Goal: Information Seeking & Learning: Learn about a topic

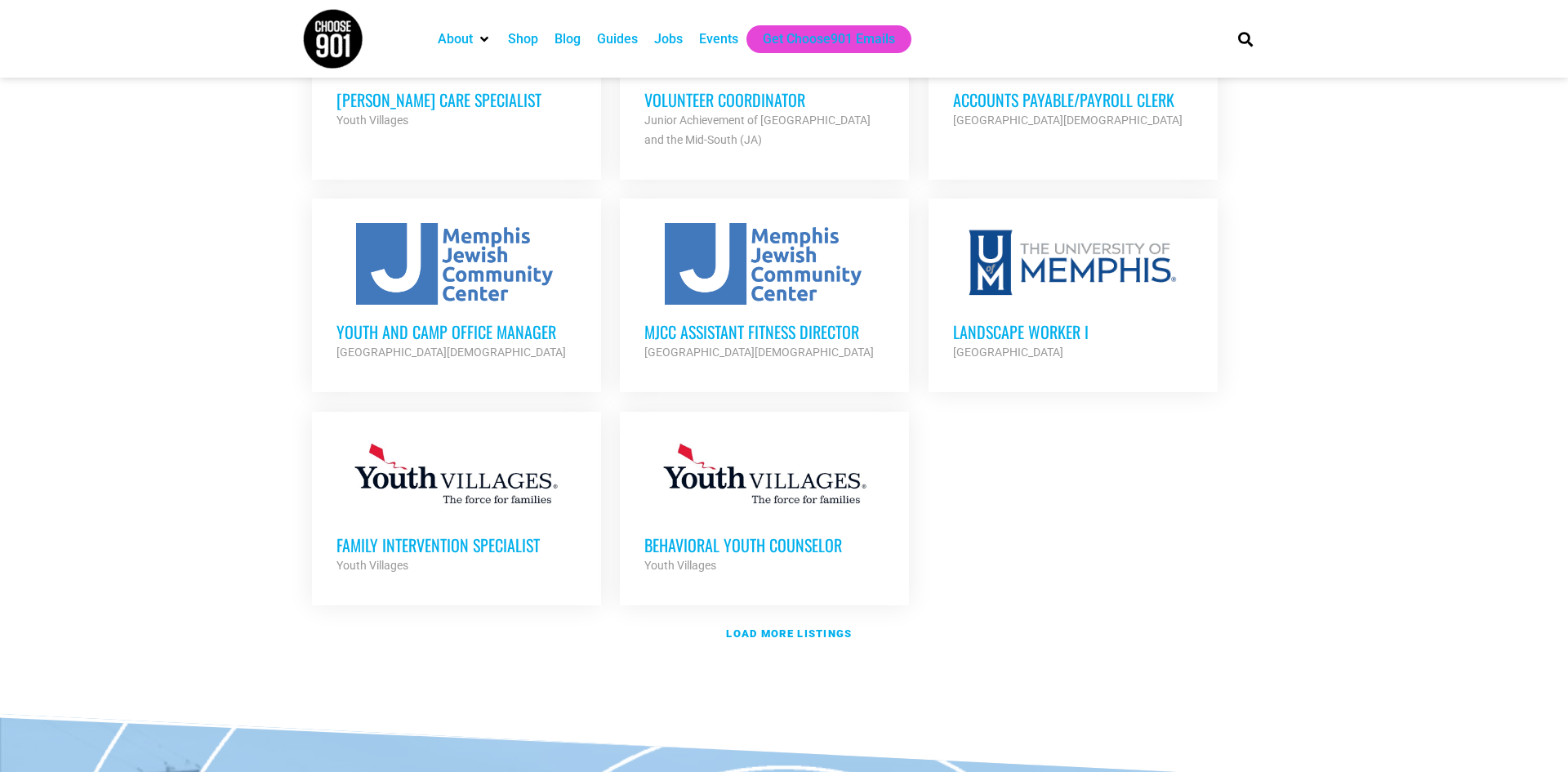
scroll to position [1797, 0]
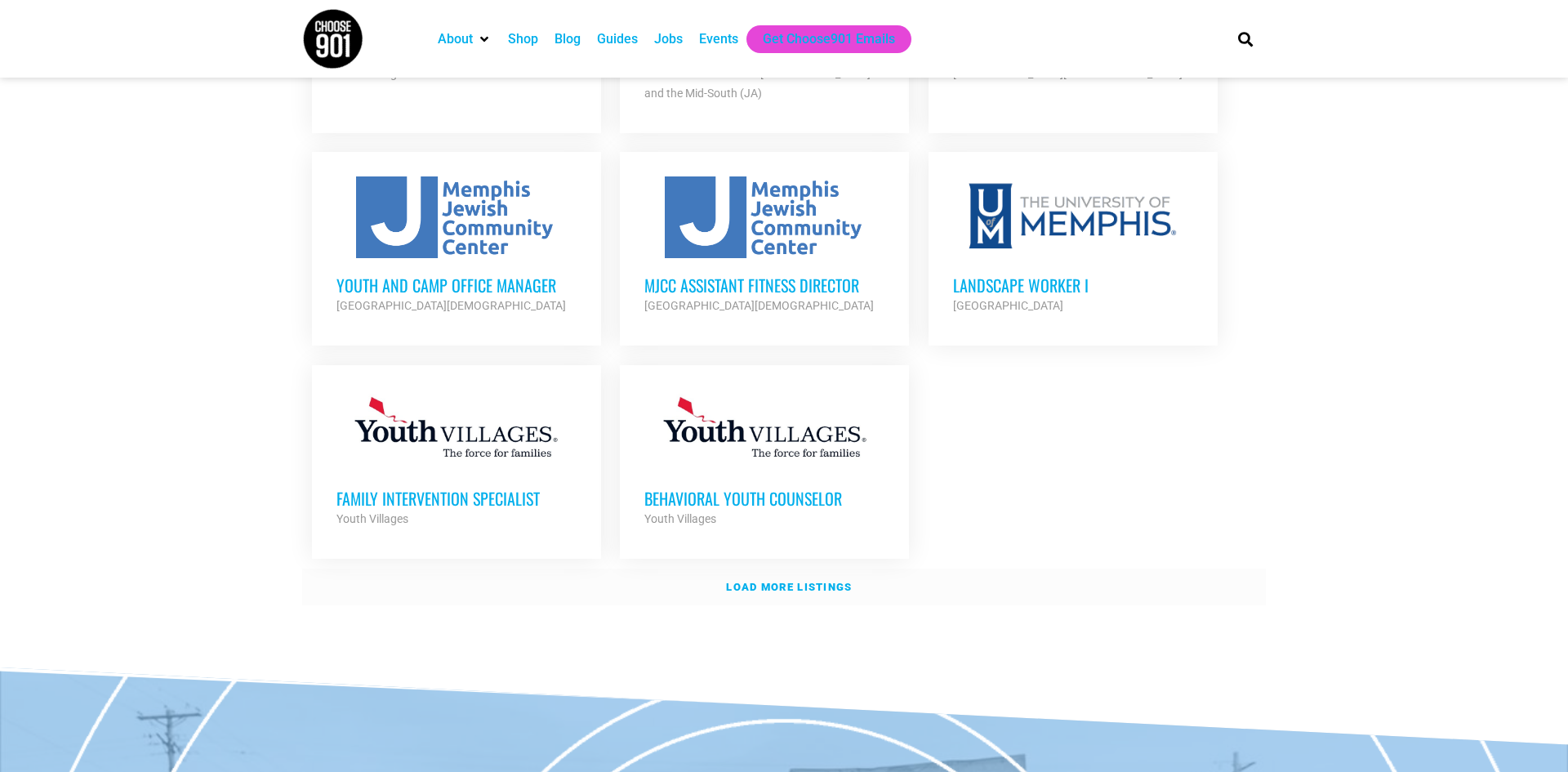
click at [802, 581] on strong "Load more listings" at bounding box center [789, 587] width 126 height 12
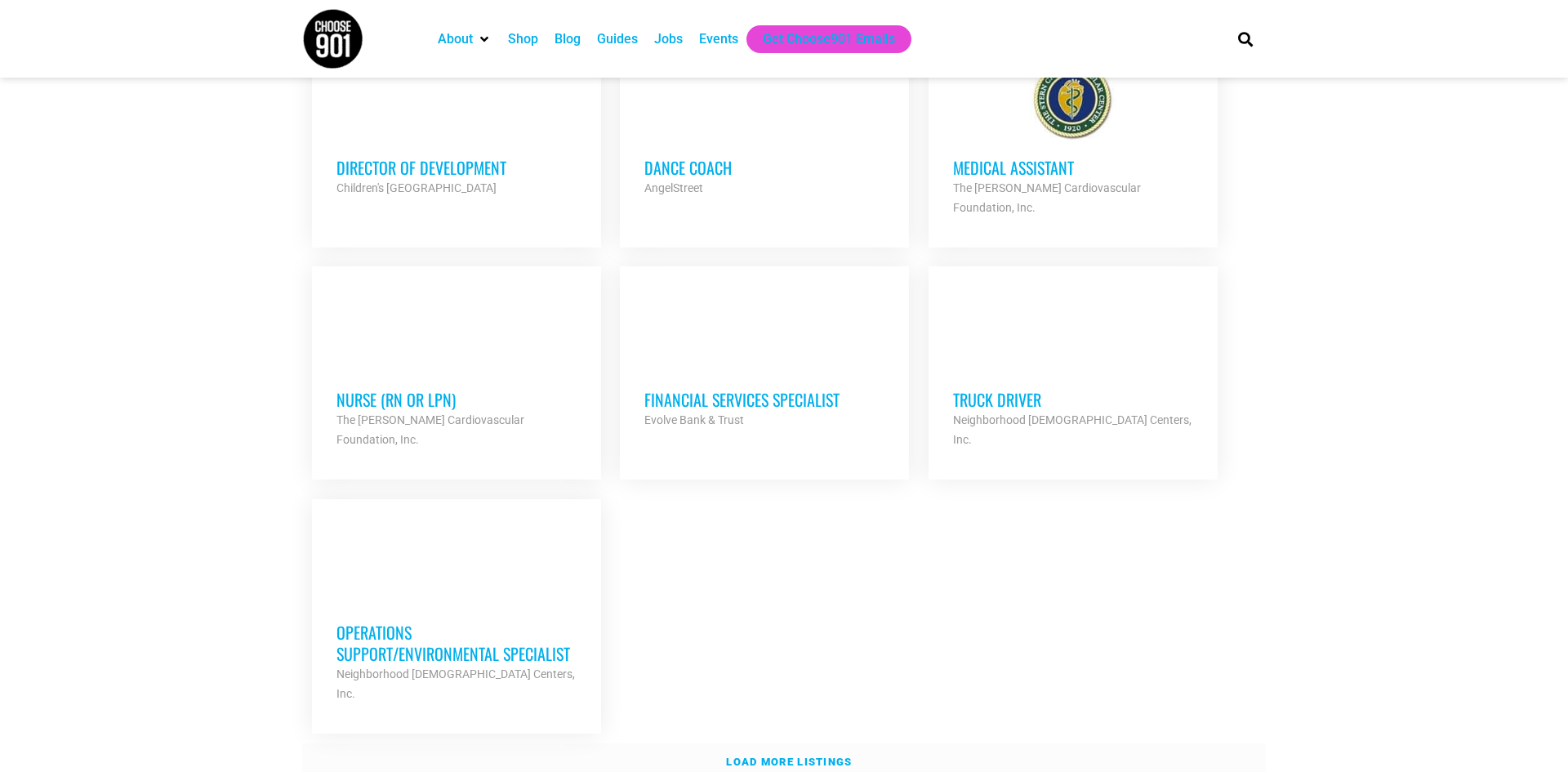
scroll to position [3300, 0]
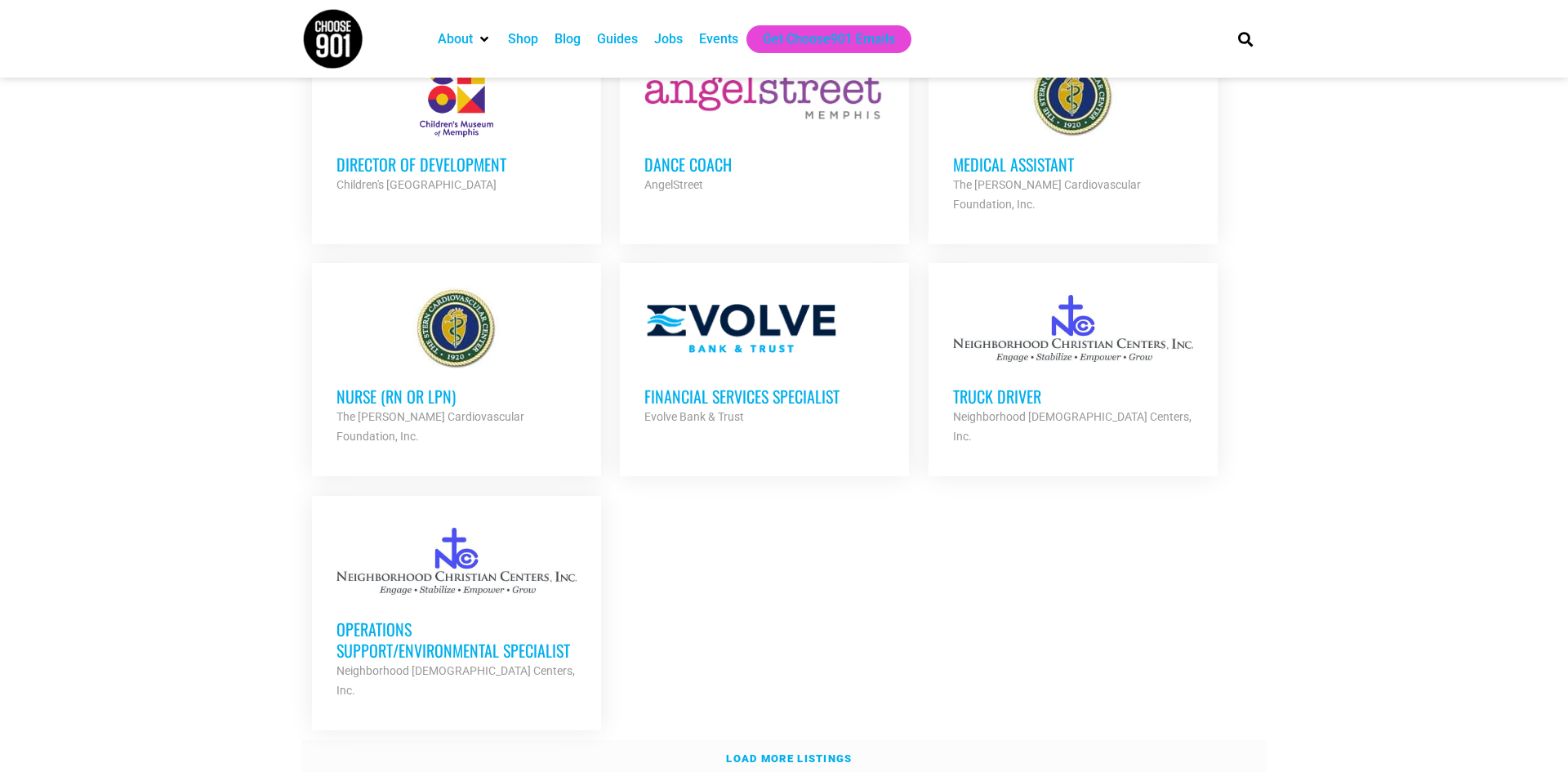
click at [796, 740] on link "Load more listings" at bounding box center [783, 759] width 963 height 38
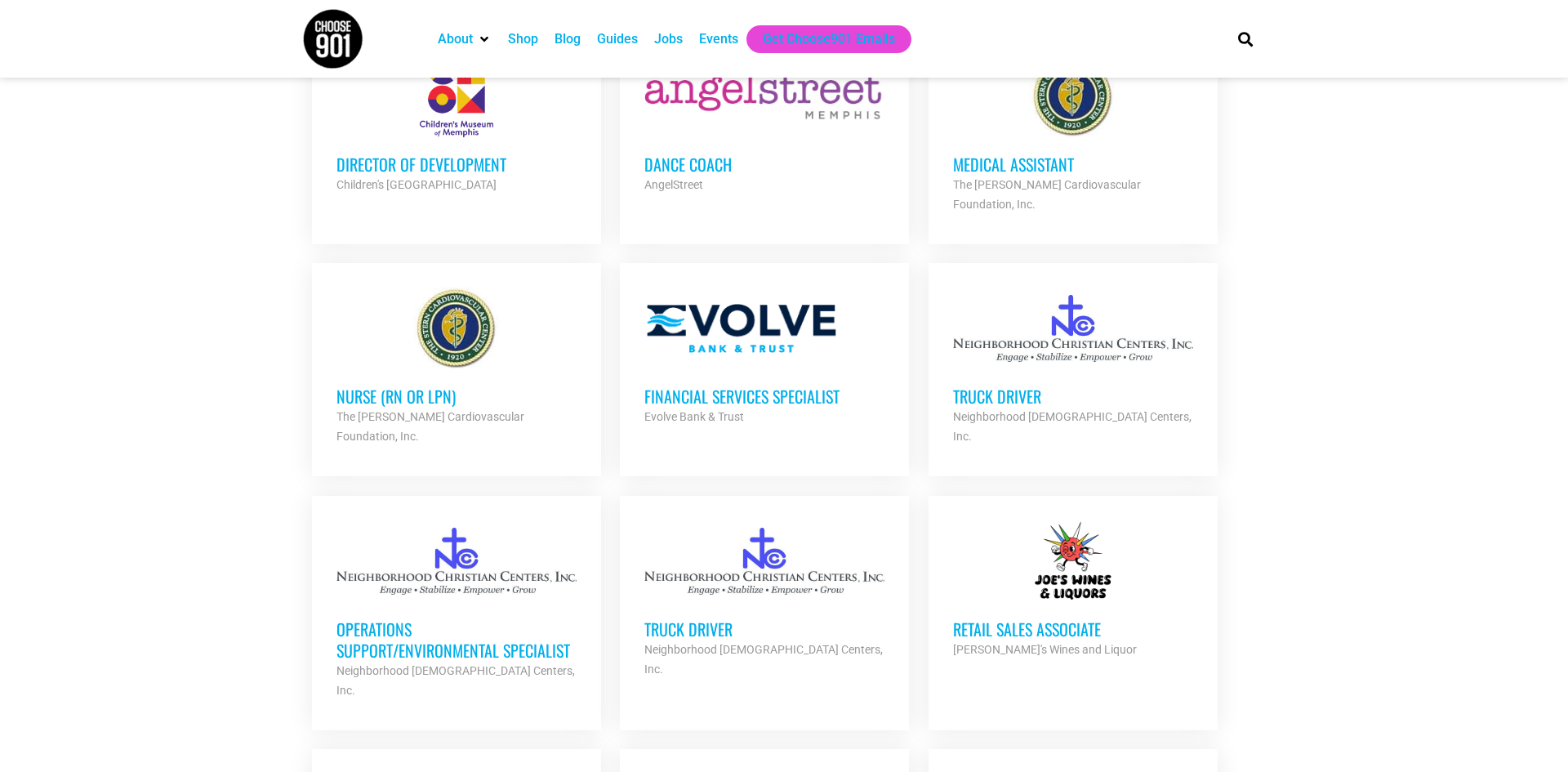
click at [1077, 369] on div "Truck Driver Neighborhood Christian Centers, Inc. Partner Org" at bounding box center [1073, 407] width 240 height 77
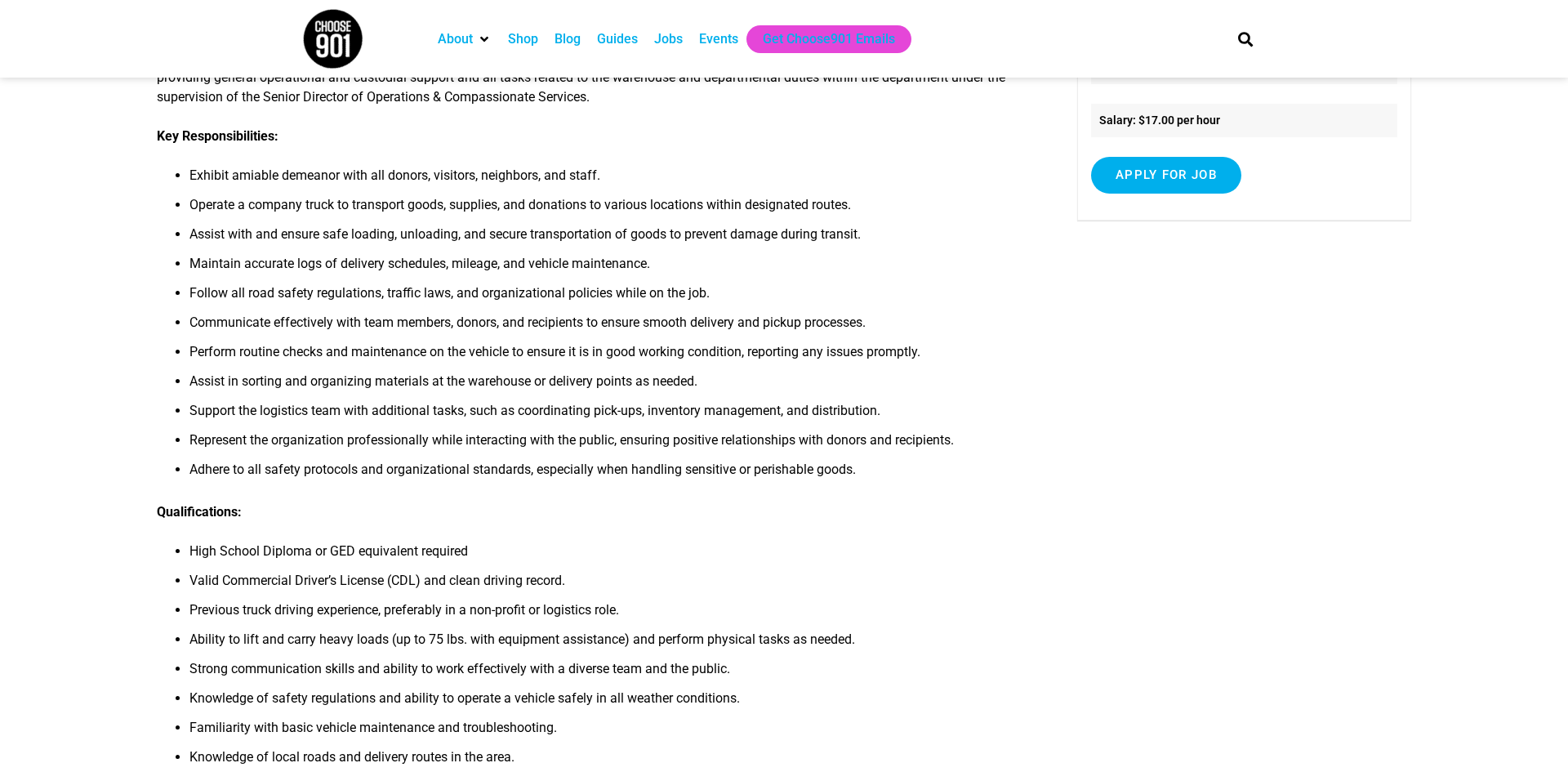
scroll to position [294, 0]
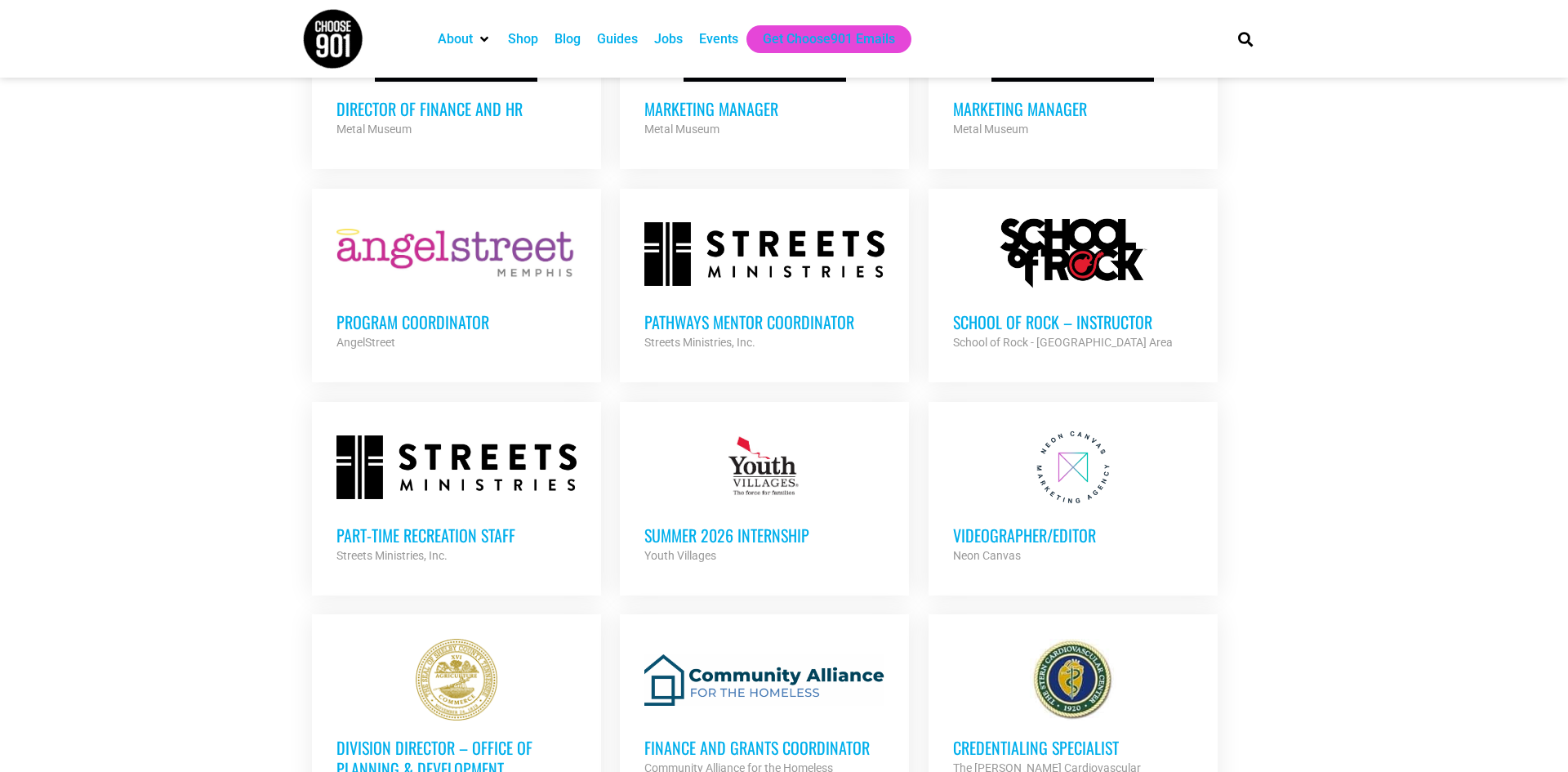
scroll to position [4051, 0]
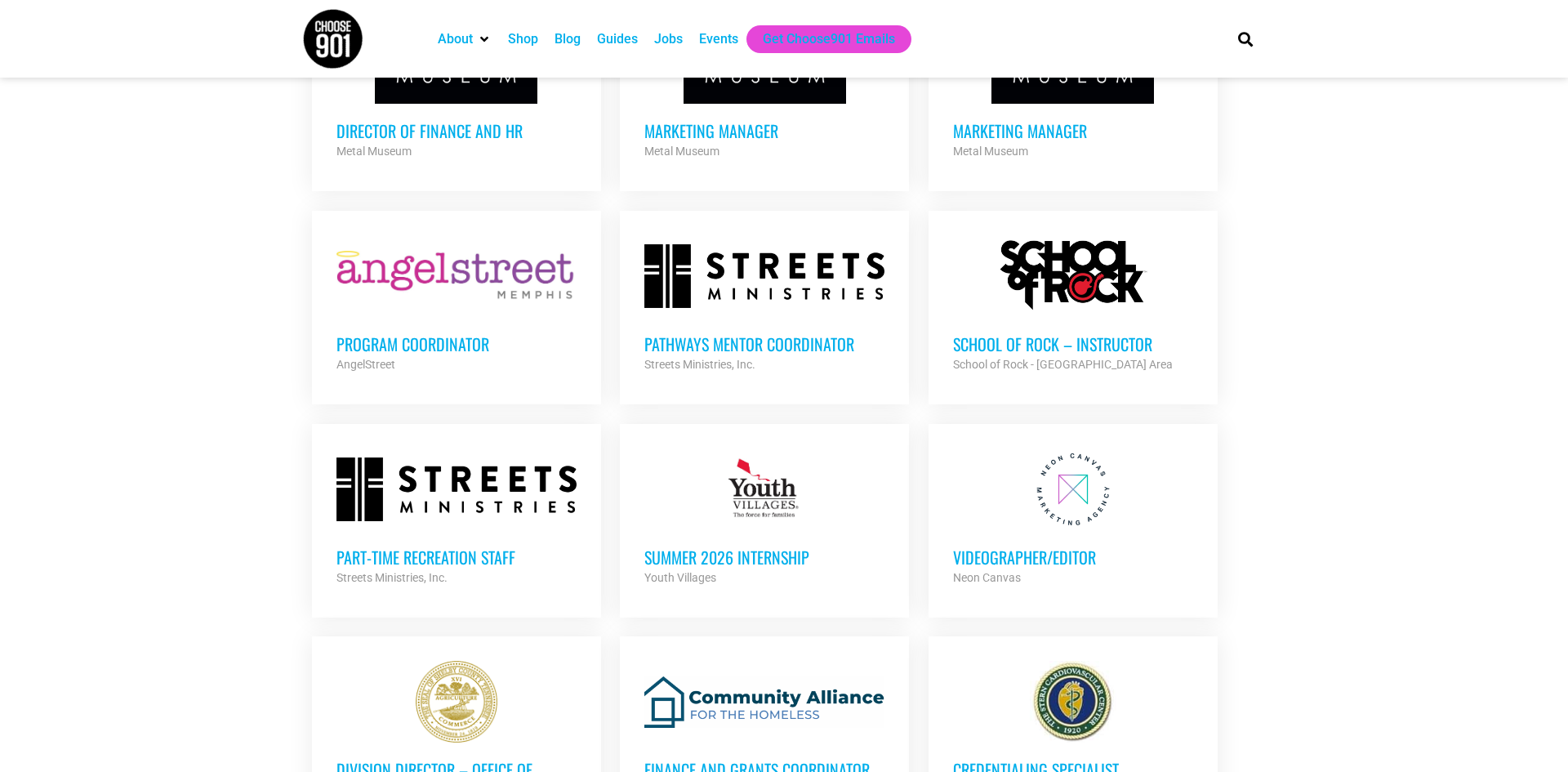
click at [469, 547] on h3 "Part-time Recreation Staff" at bounding box center [456, 557] width 240 height 22
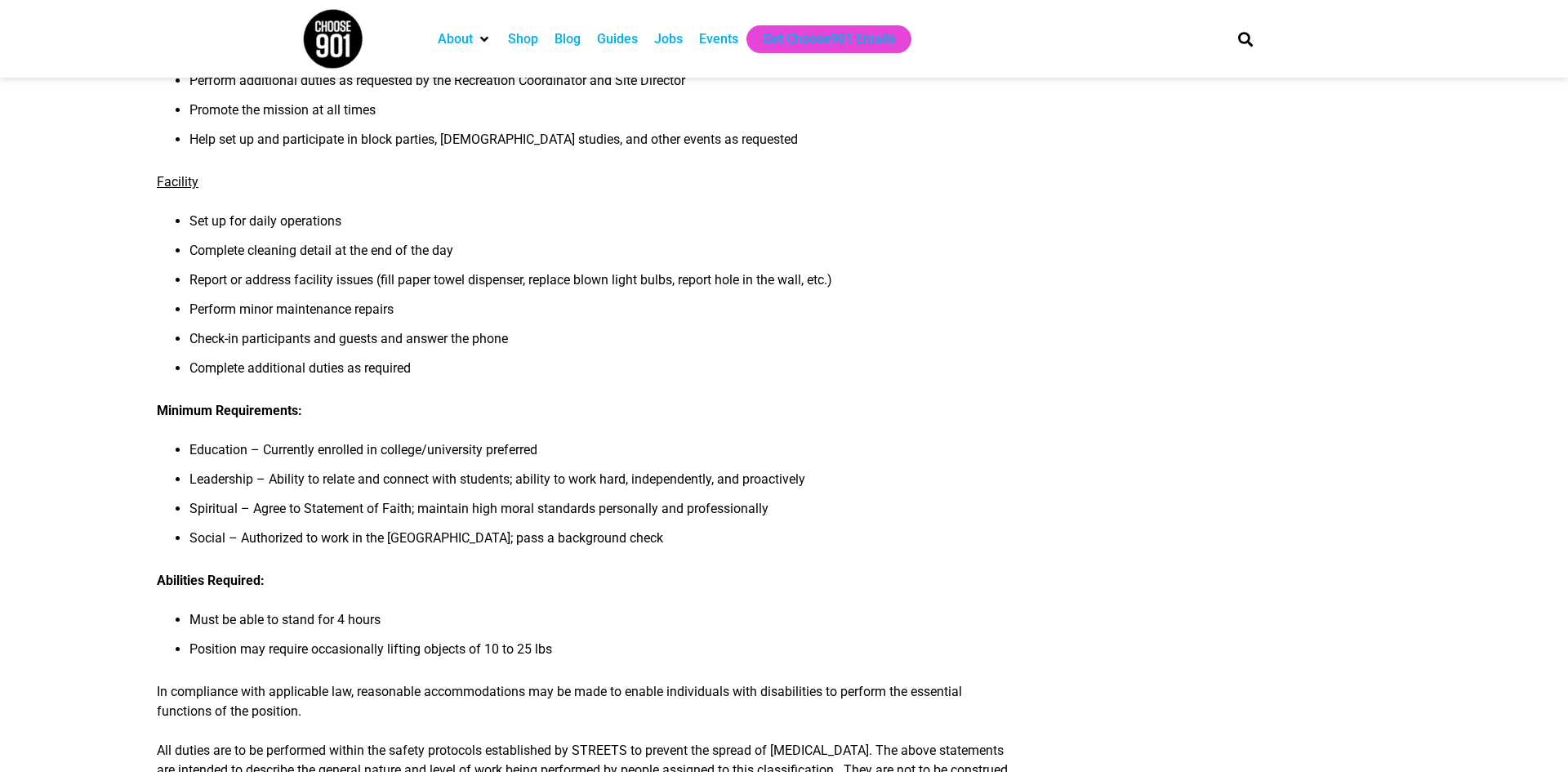
scroll to position [555, 0]
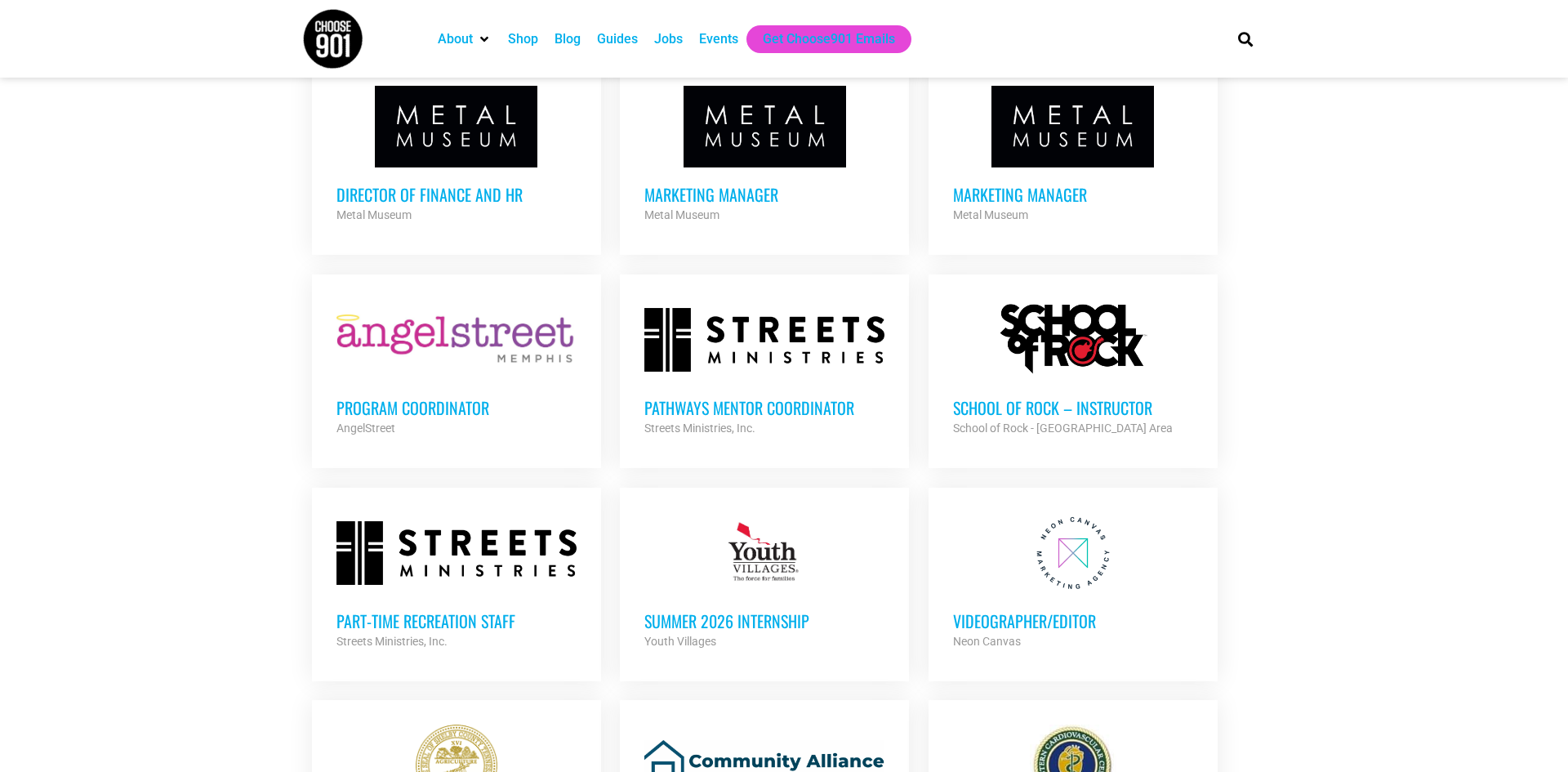
scroll to position [3986, 0]
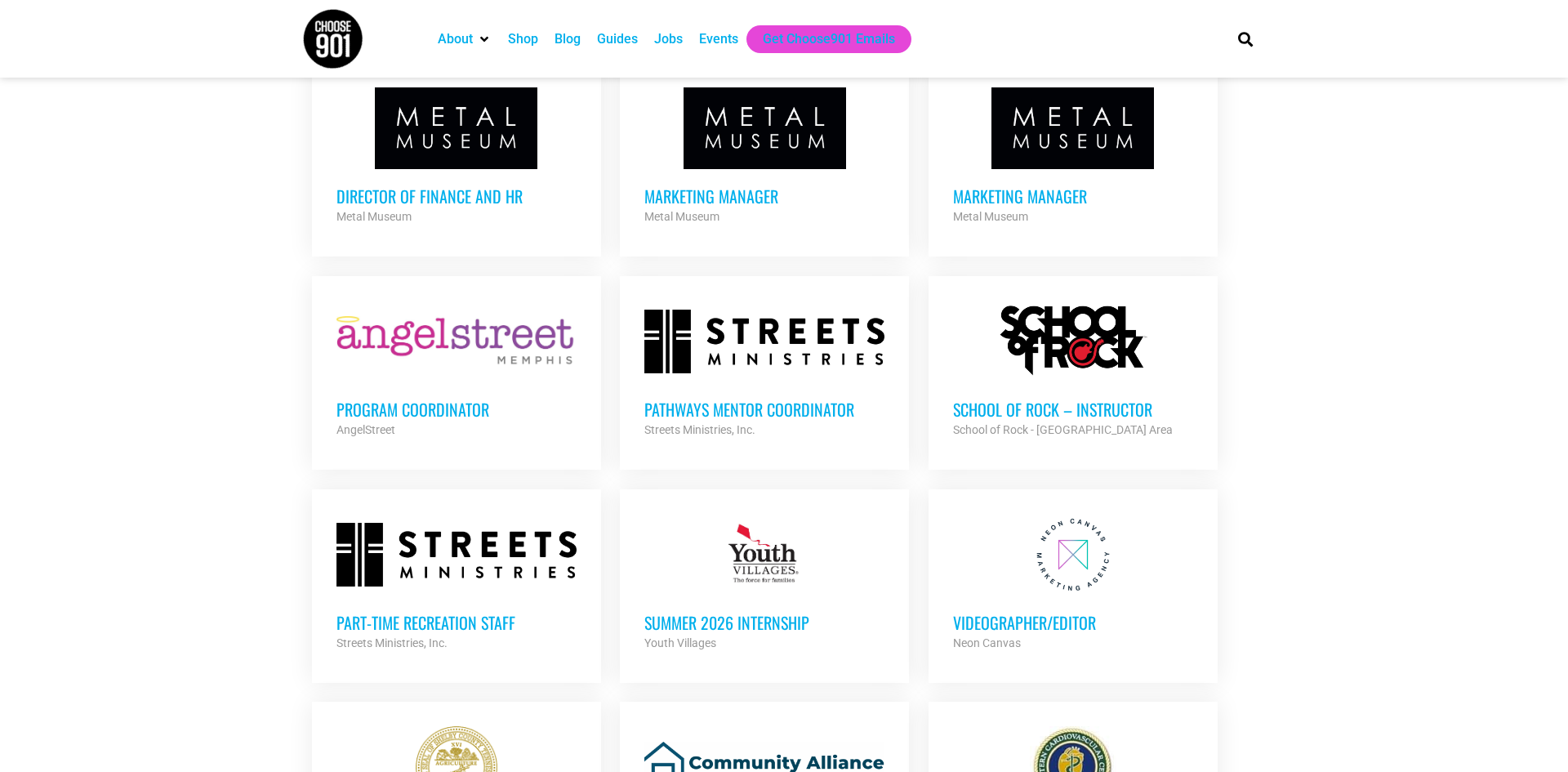
click at [445, 399] on h3 "Program Coordinator" at bounding box center [456, 409] width 240 height 22
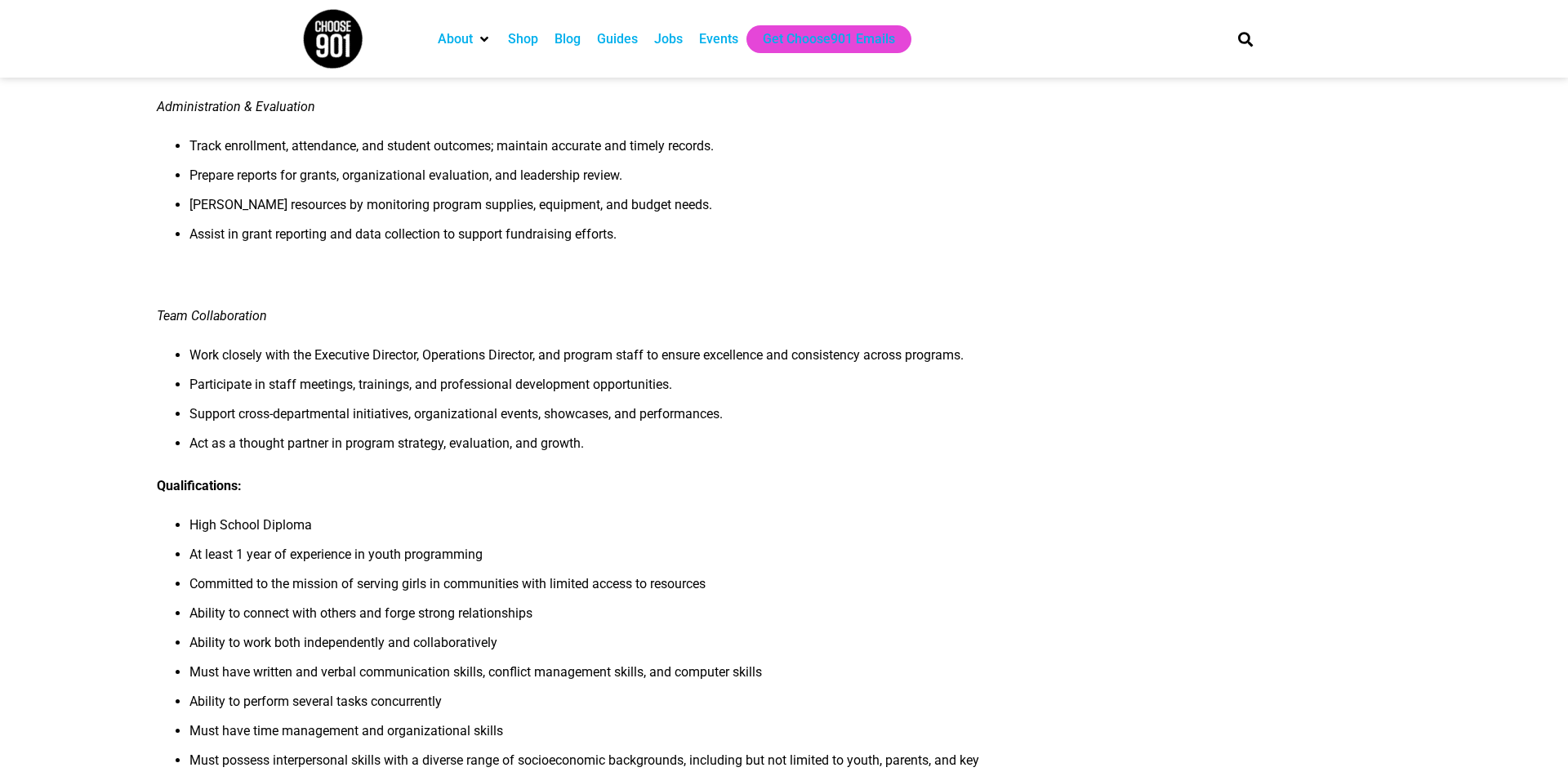
scroll to position [1078, 0]
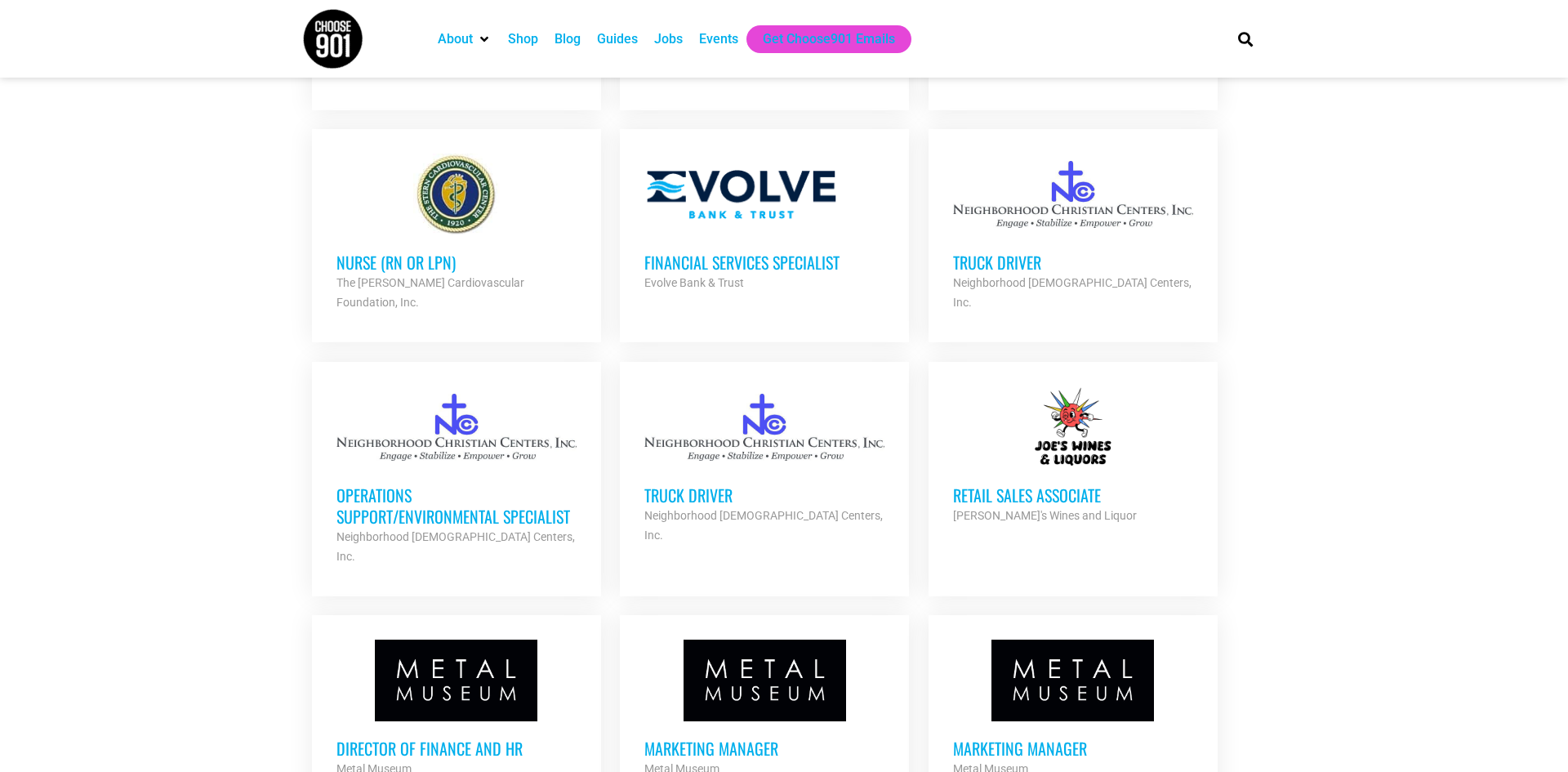
scroll to position [3430, 0]
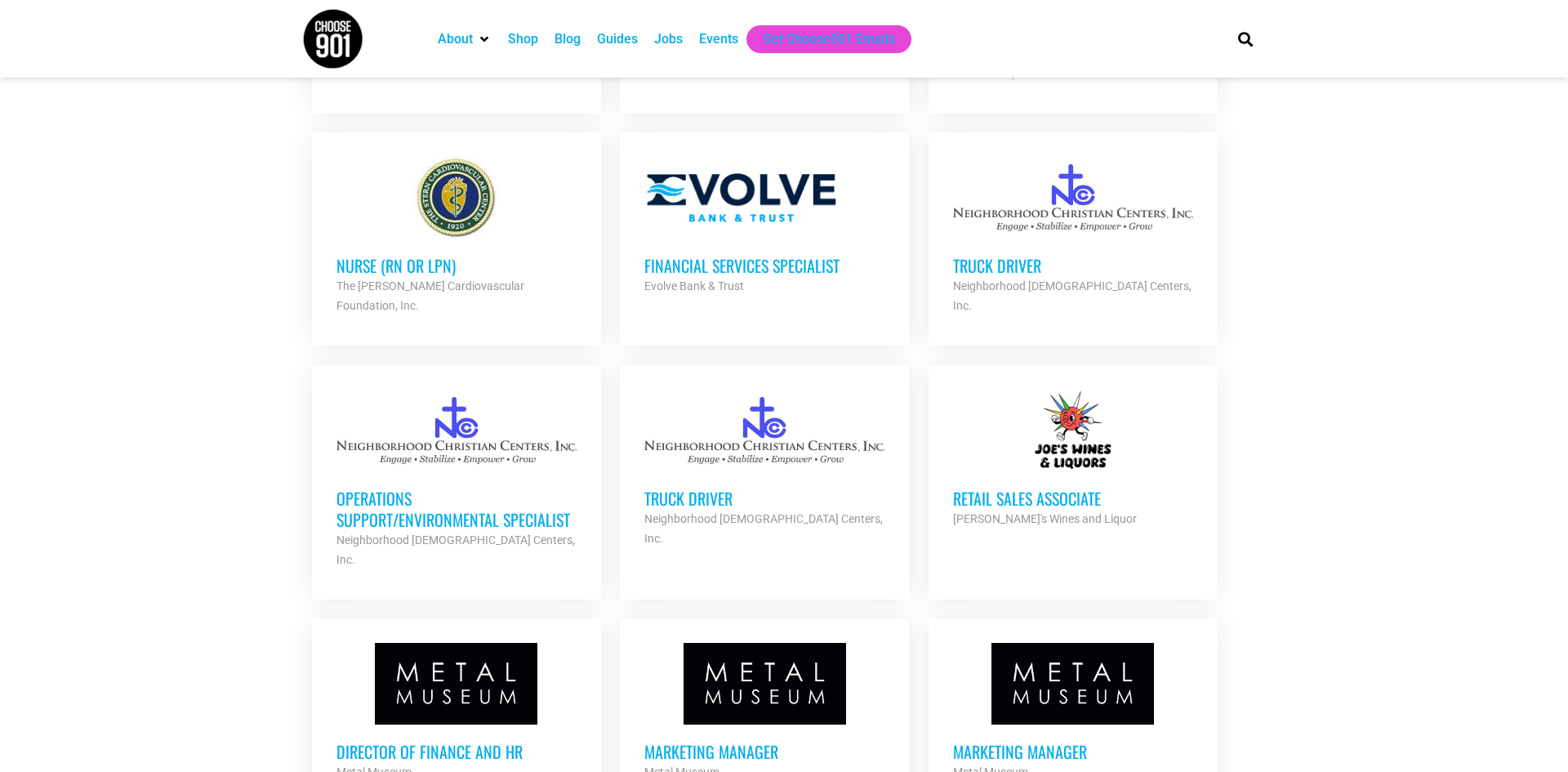
click at [441, 487] on h3 "Operations Support/Environmental Specialist" at bounding box center [456, 508] width 240 height 42
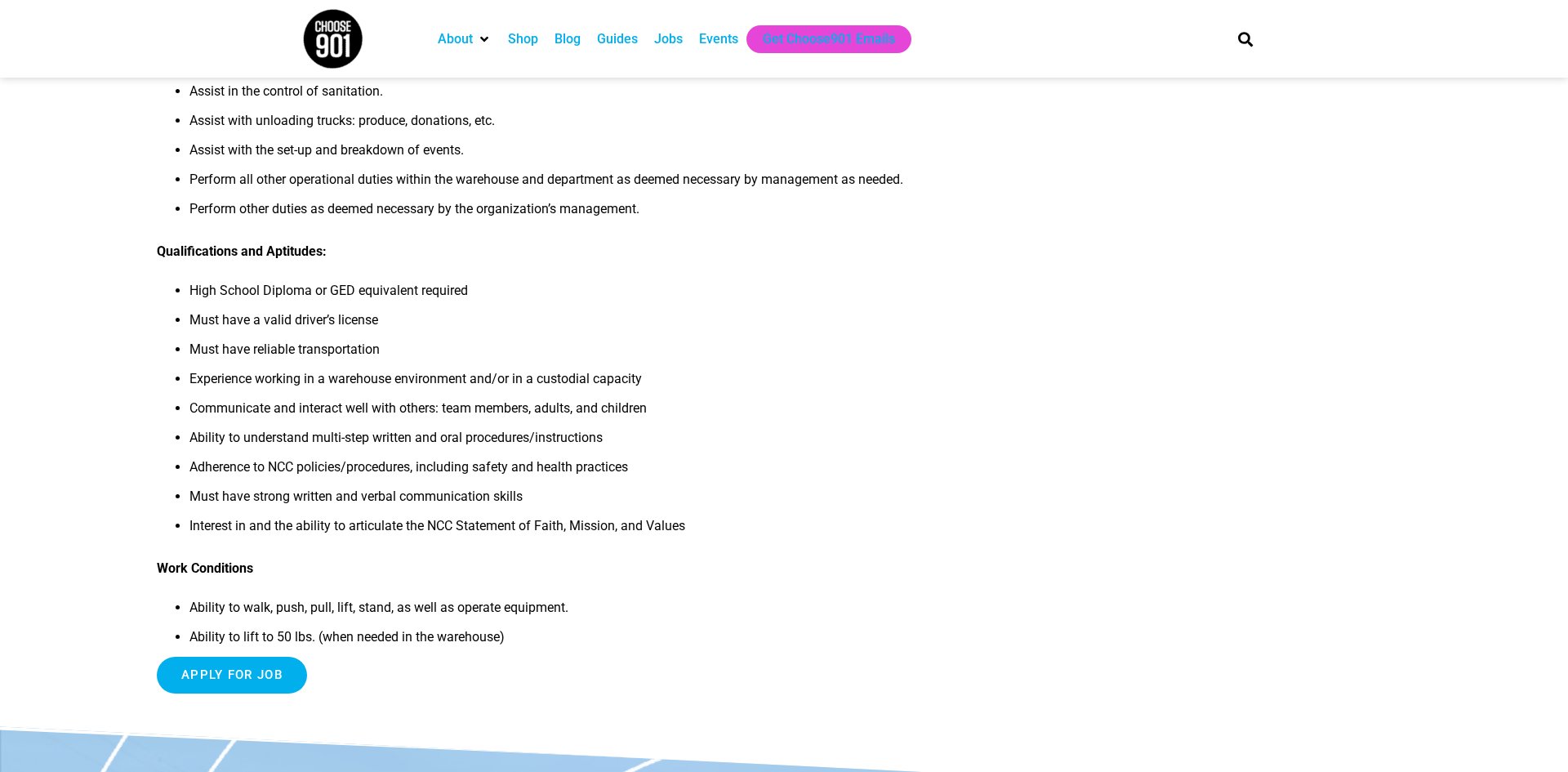
scroll to position [523, 0]
click at [263, 667] on input "Apply for job" at bounding box center [232, 674] width 150 height 37
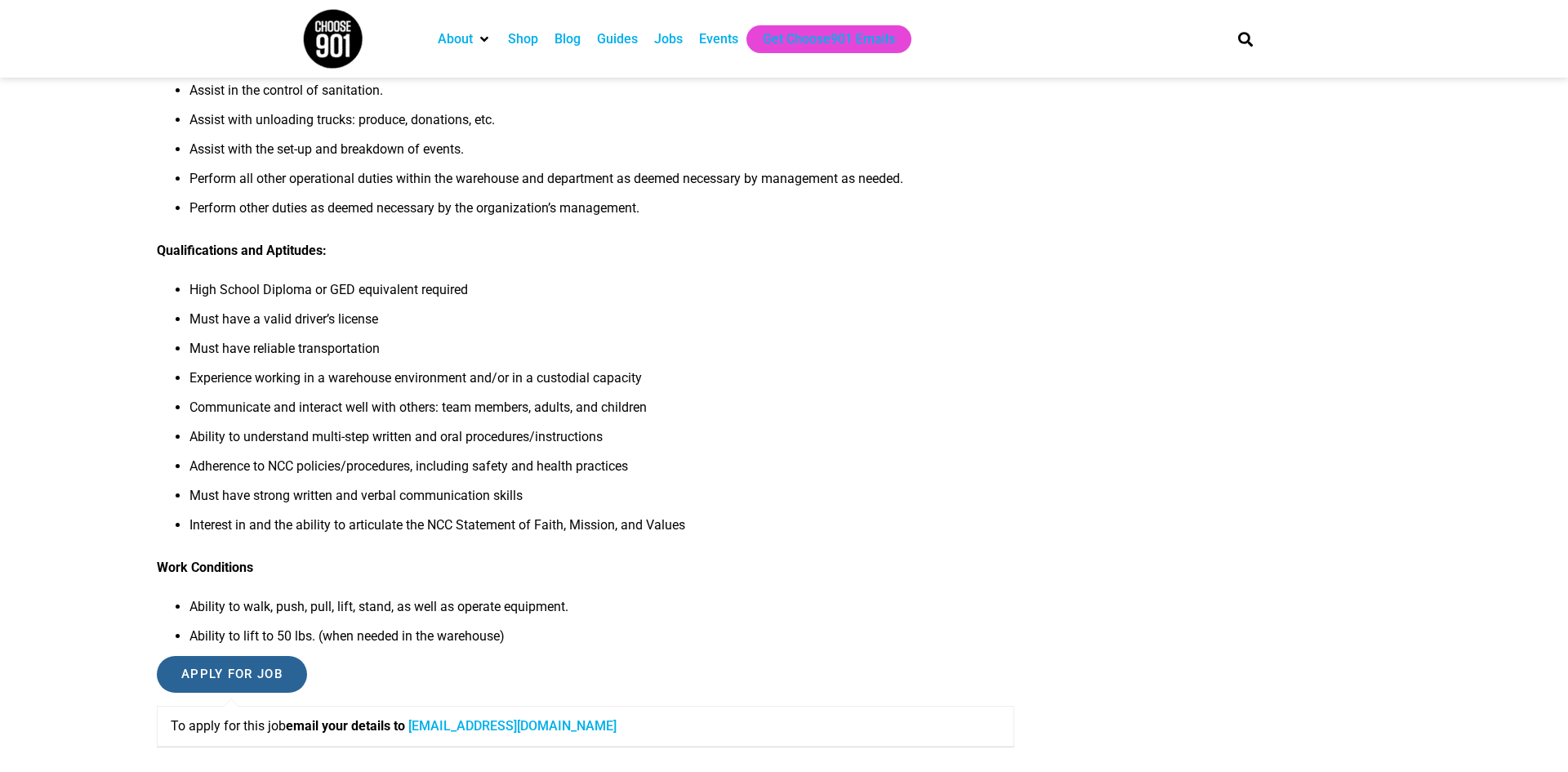
click at [206, 676] on input "Apply for job" at bounding box center [232, 674] width 150 height 37
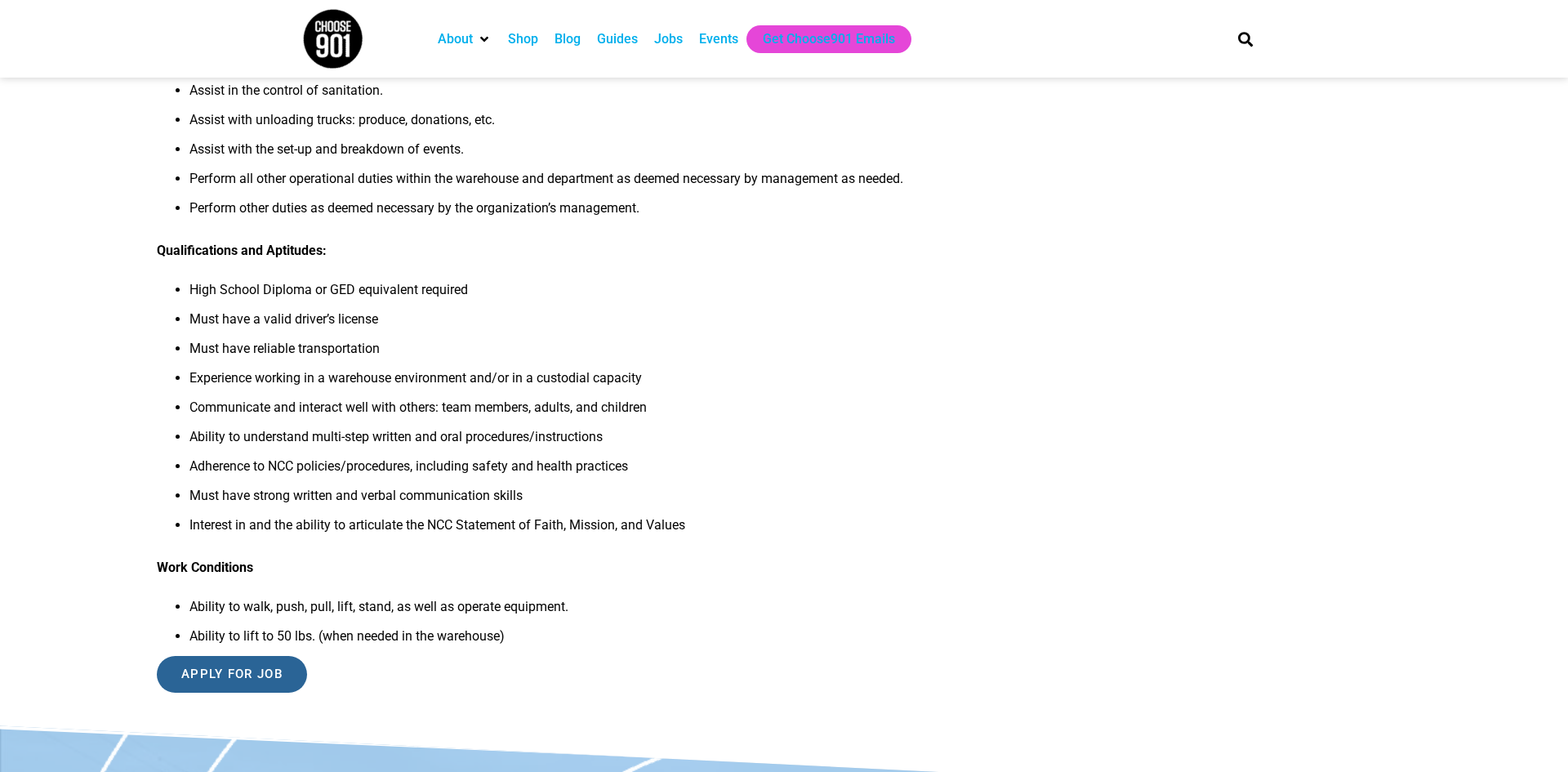
click at [206, 676] on input "Apply for job" at bounding box center [232, 674] width 150 height 37
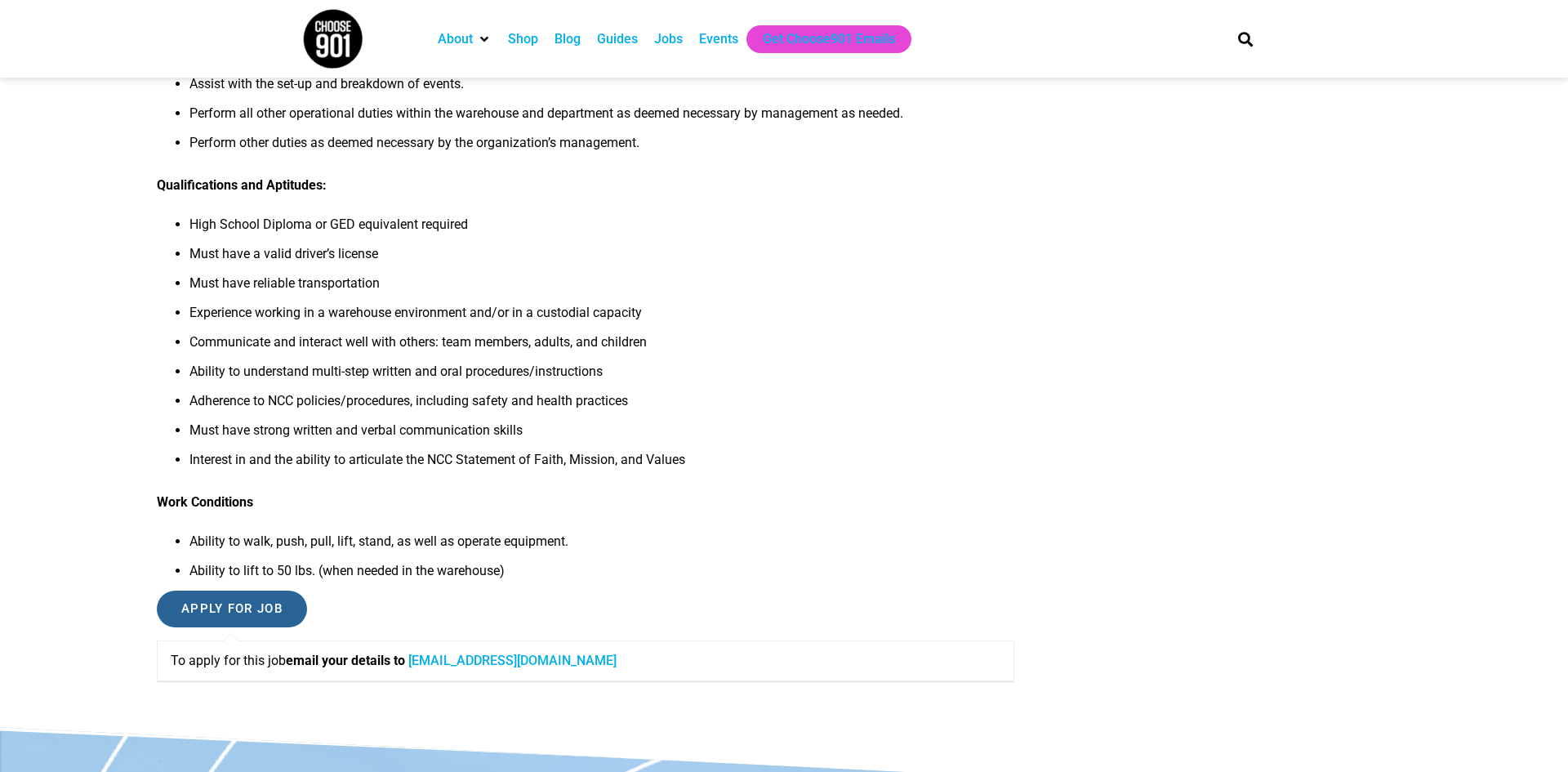
scroll to position [587, 0]
click at [491, 660] on link "kjones@ncclife.org" at bounding box center [511, 662] width 208 height 16
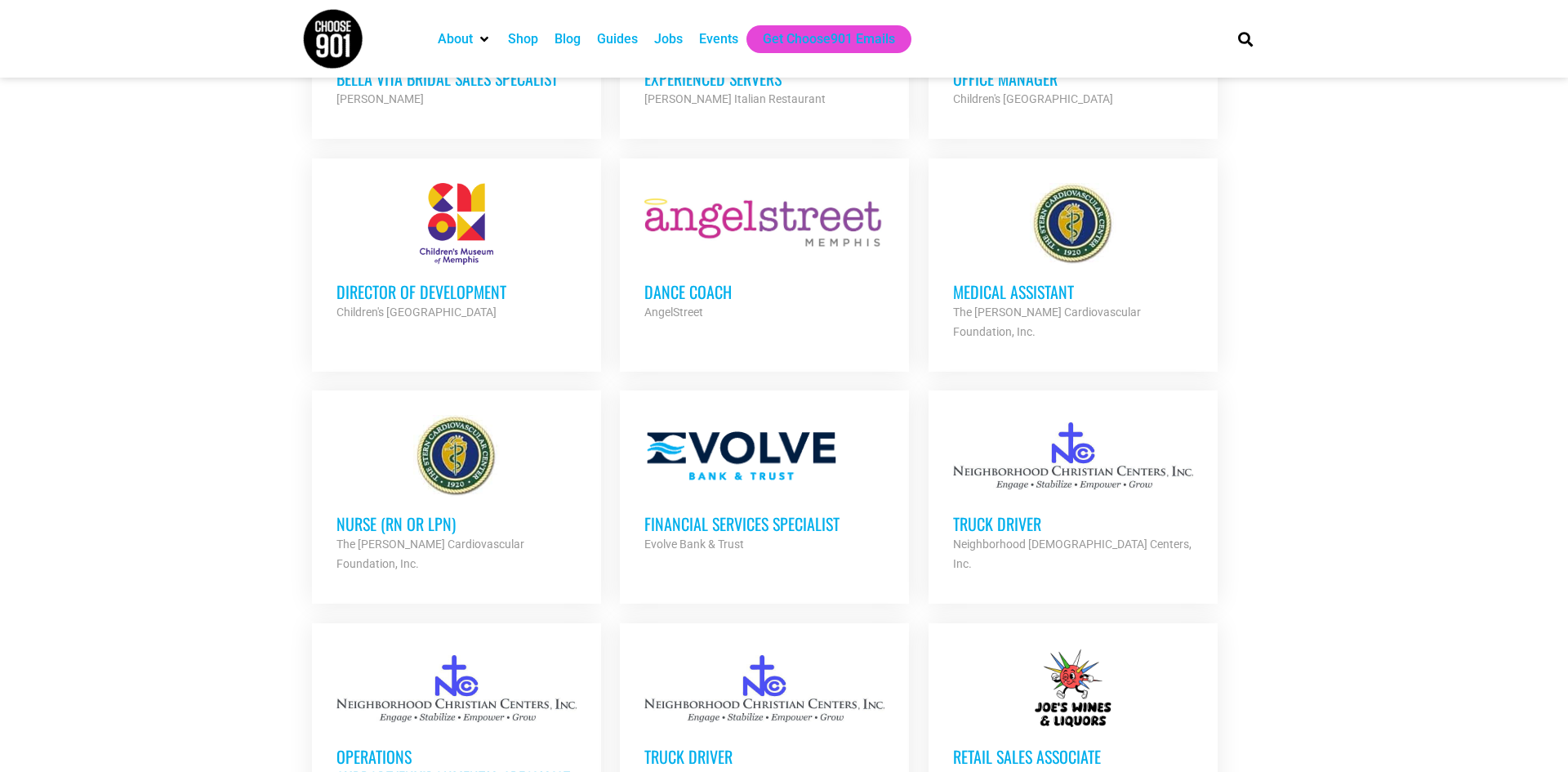
scroll to position [3171, 0]
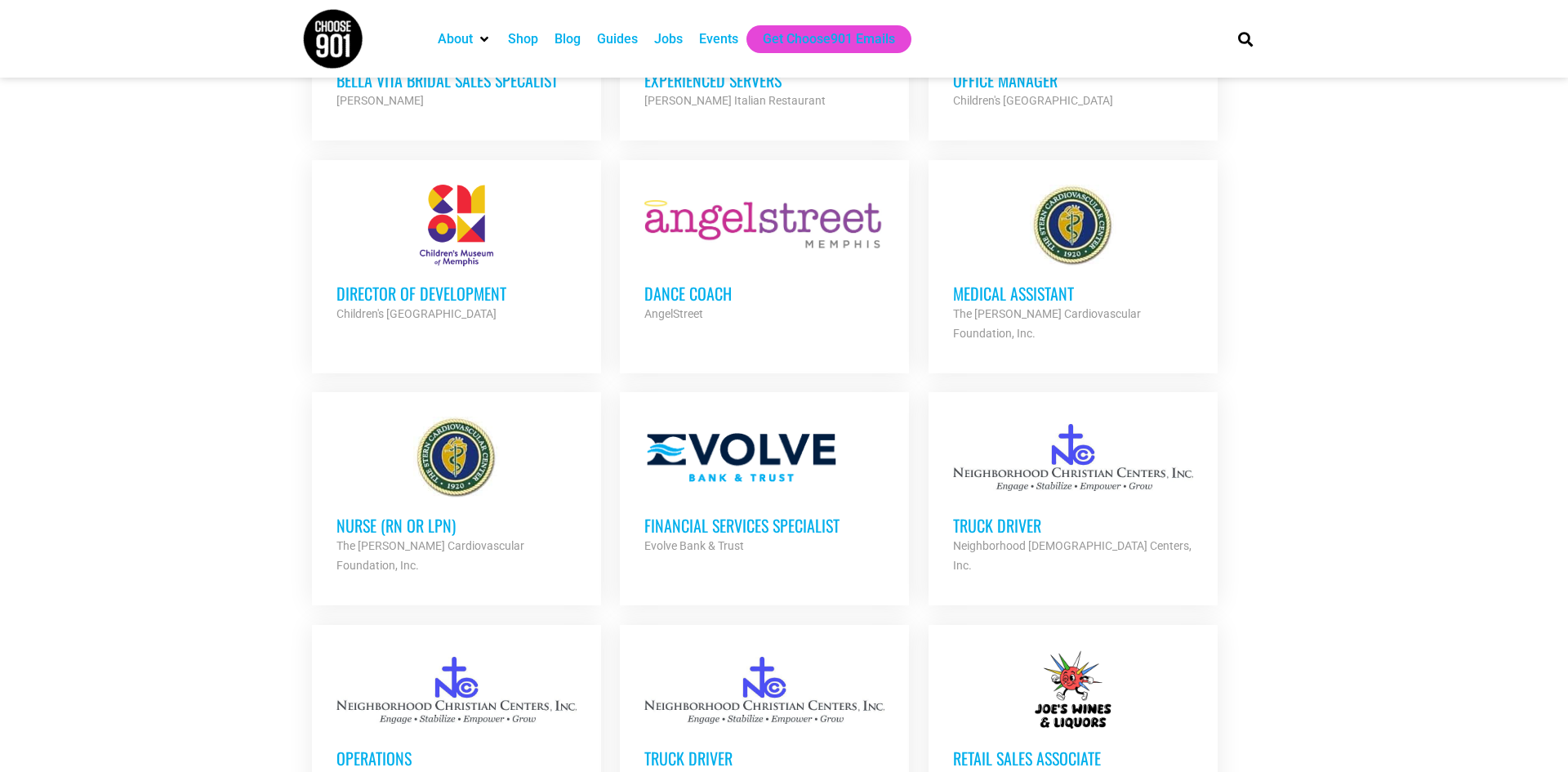
click at [661, 515] on h3 "Financial Services Specialist" at bounding box center [764, 525] width 240 height 22
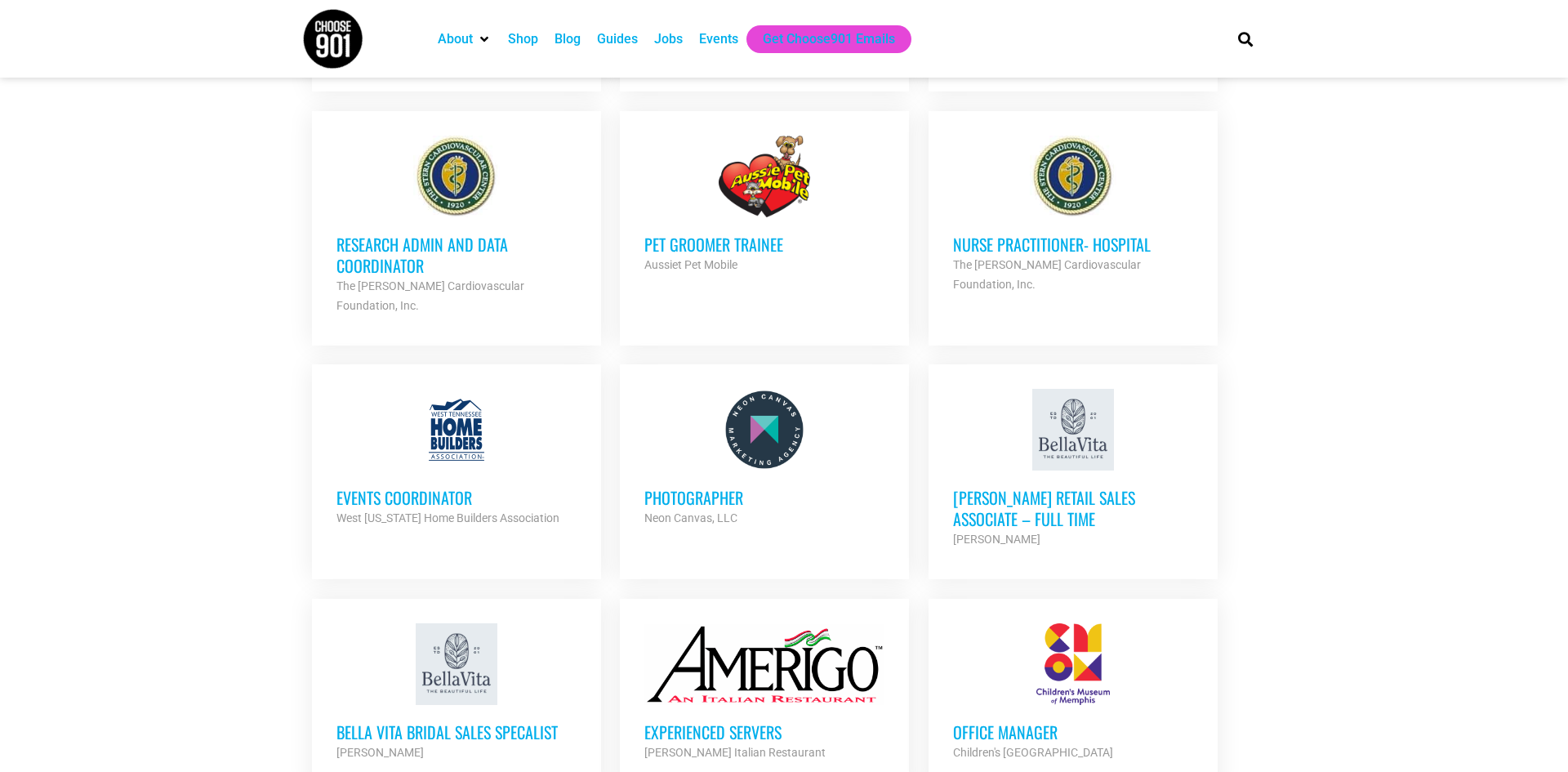
scroll to position [2517, 0]
click at [407, 488] on h3 "Events Coordinator" at bounding box center [456, 499] width 240 height 22
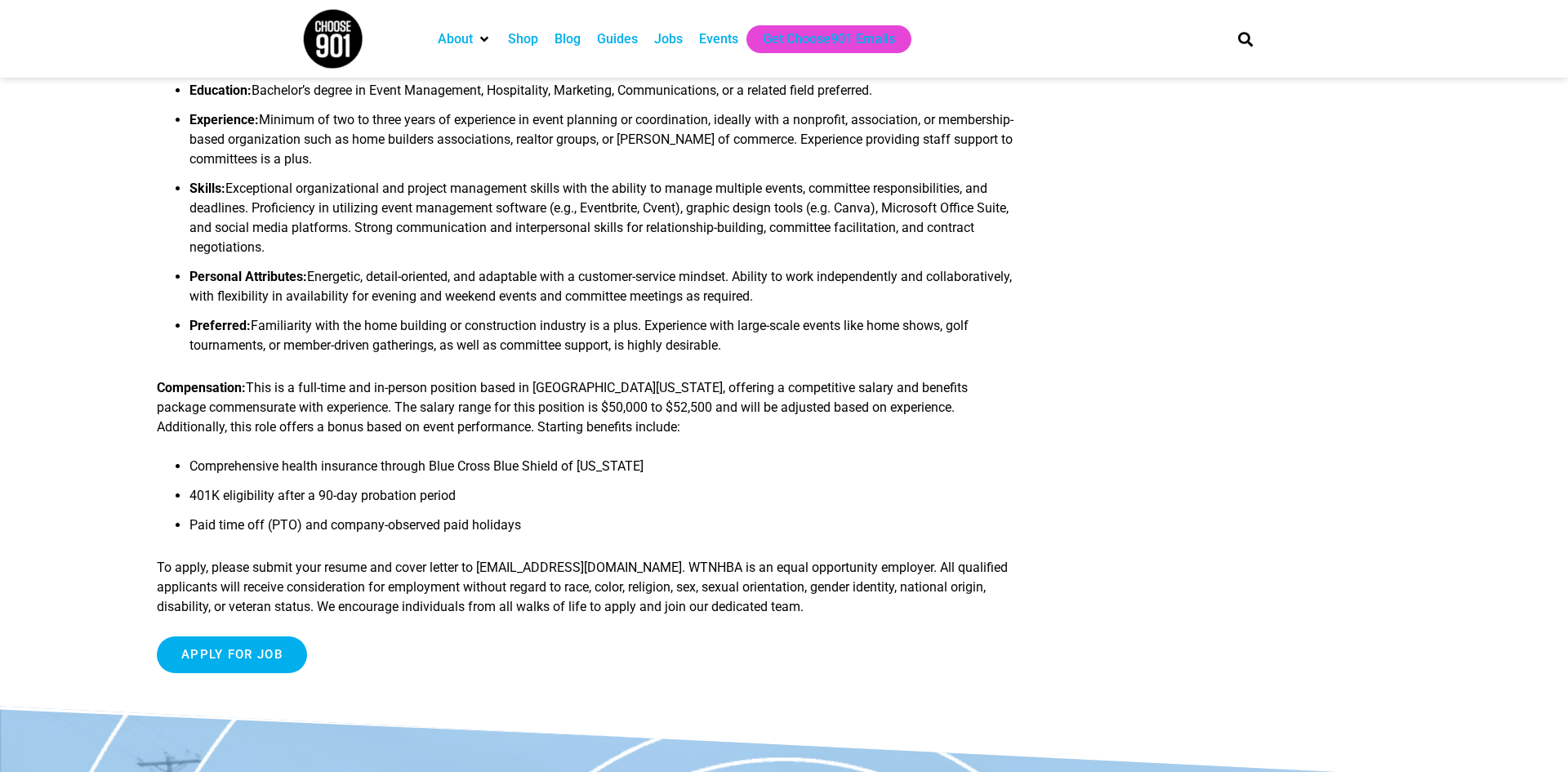
scroll to position [1045, 0]
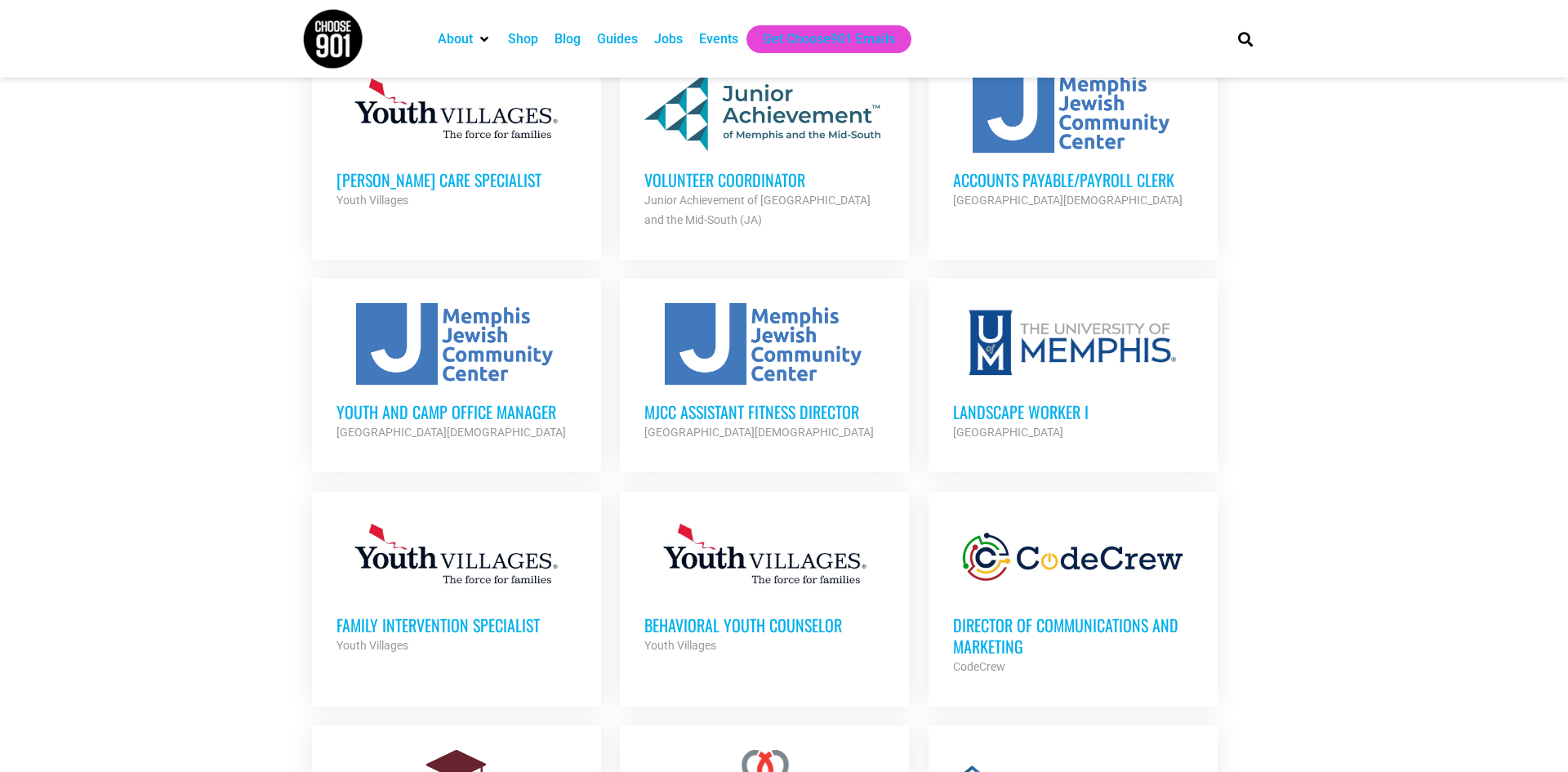
scroll to position [1670, 0]
click at [469, 337] on div at bounding box center [456, 344] width 240 height 82
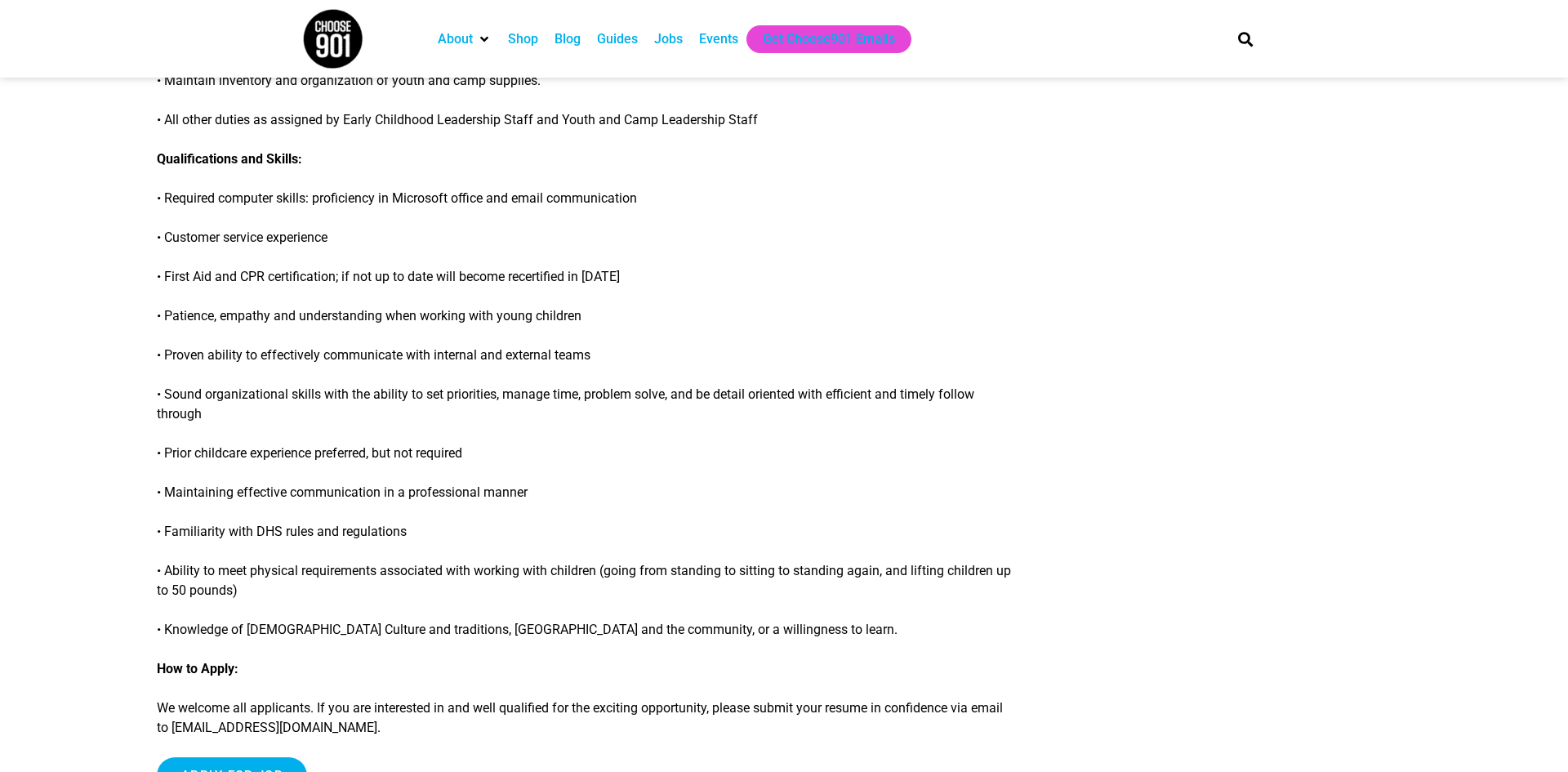
scroll to position [1045, 0]
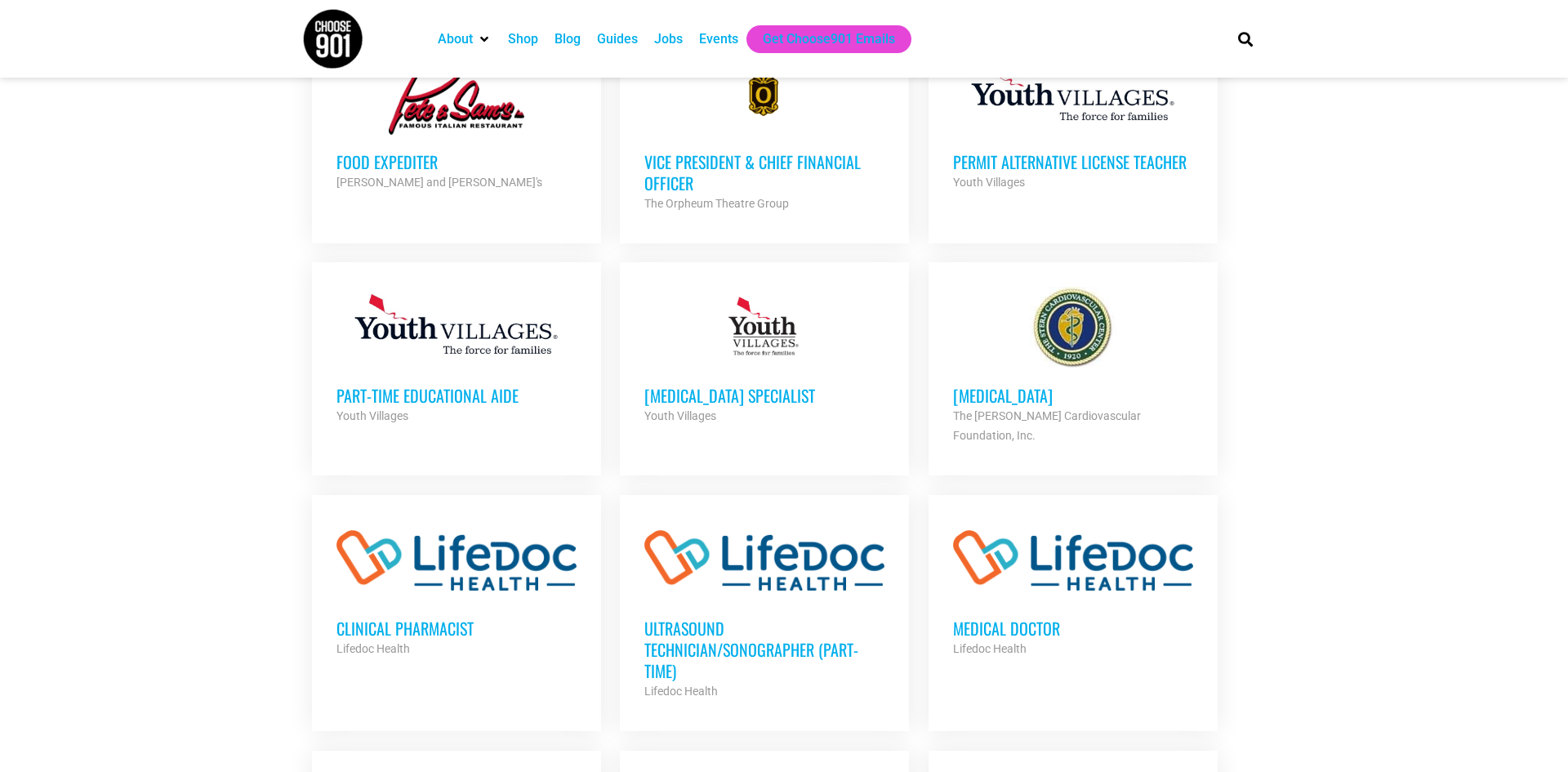
scroll to position [951, 0]
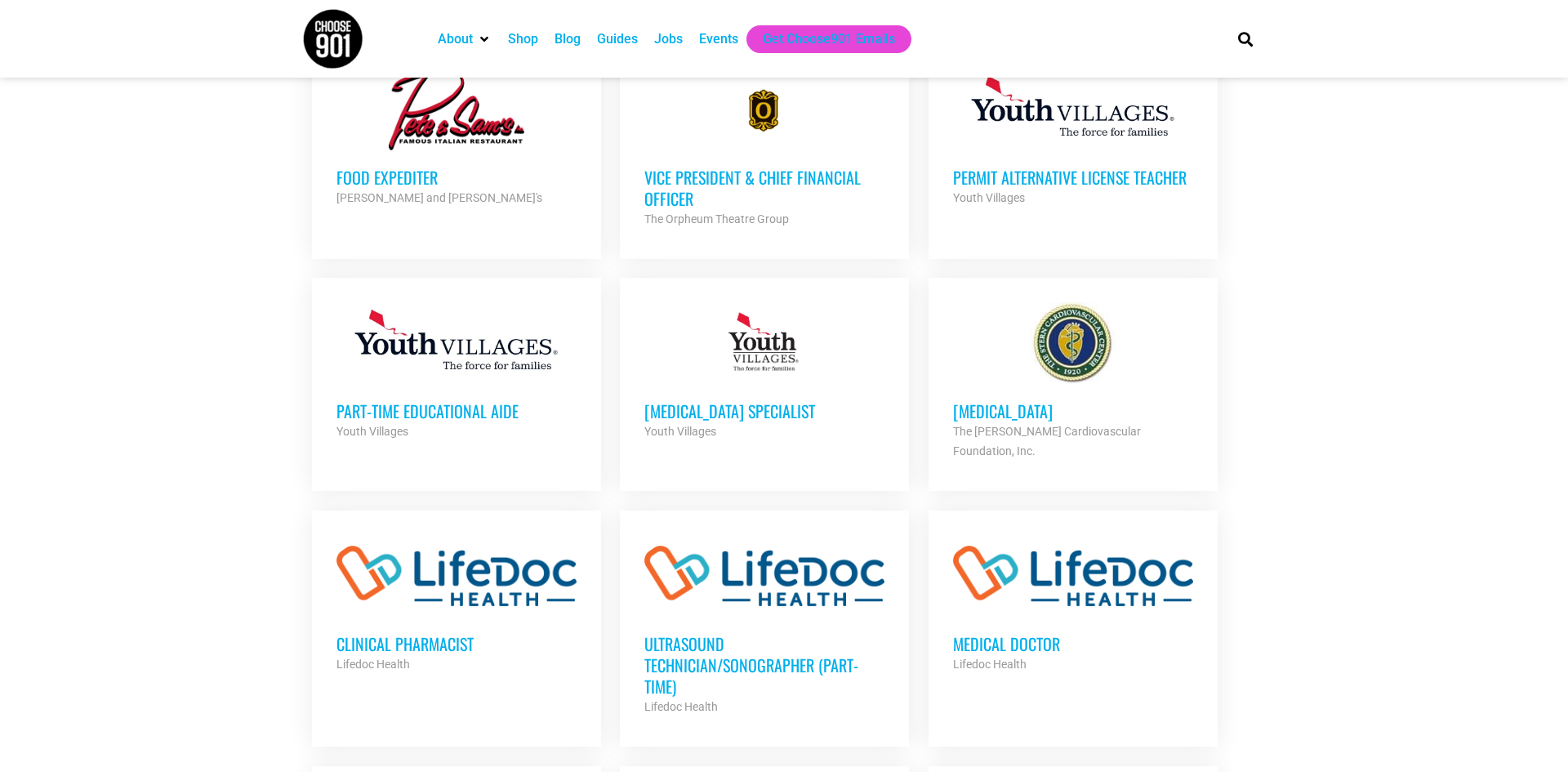
click at [380, 388] on div "Part-Time Educational Aide Youth Villages Partner Org" at bounding box center [456, 412] width 240 height 57
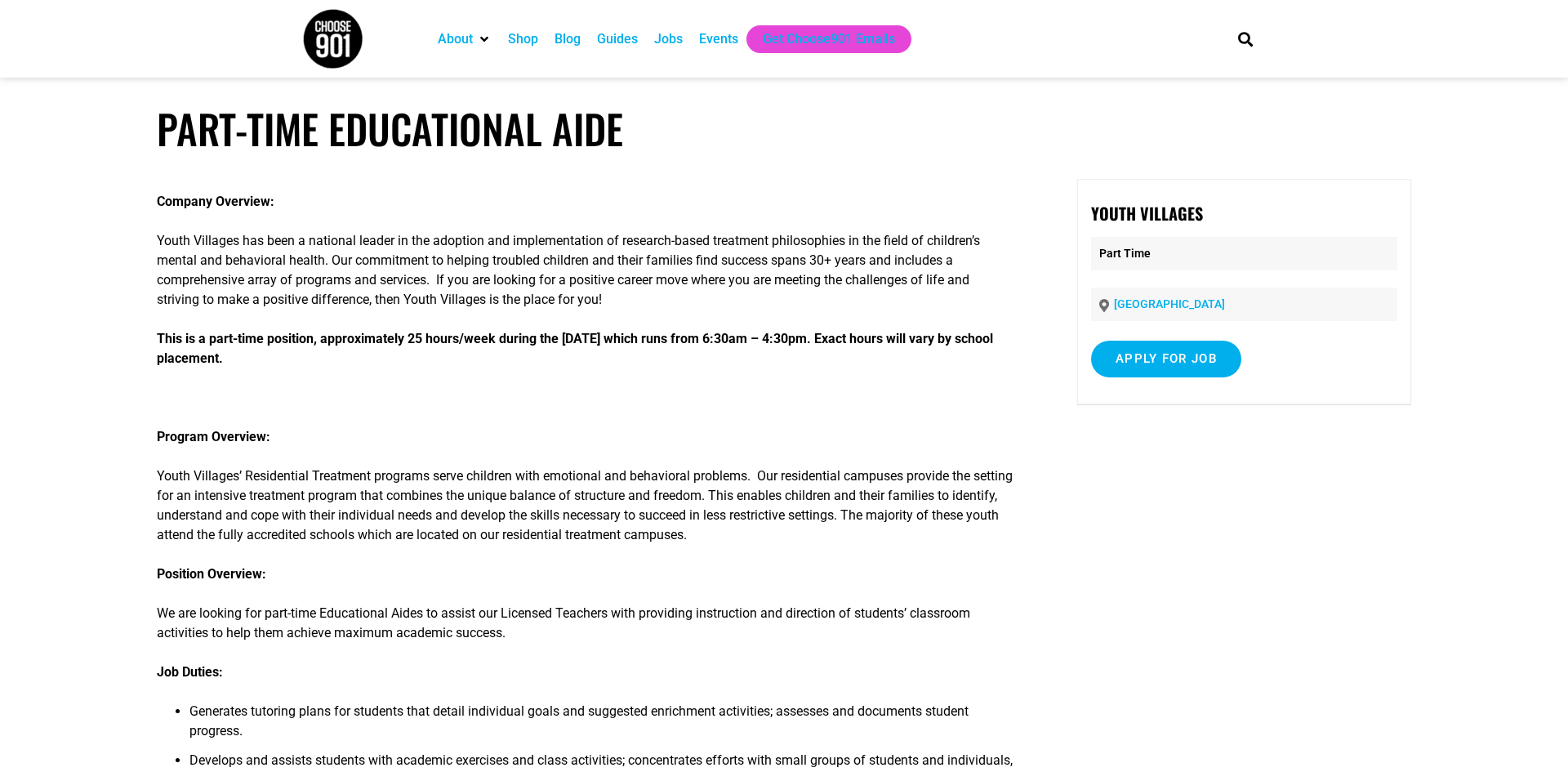
click at [380, 388] on p at bounding box center [586, 398] width 857 height 20
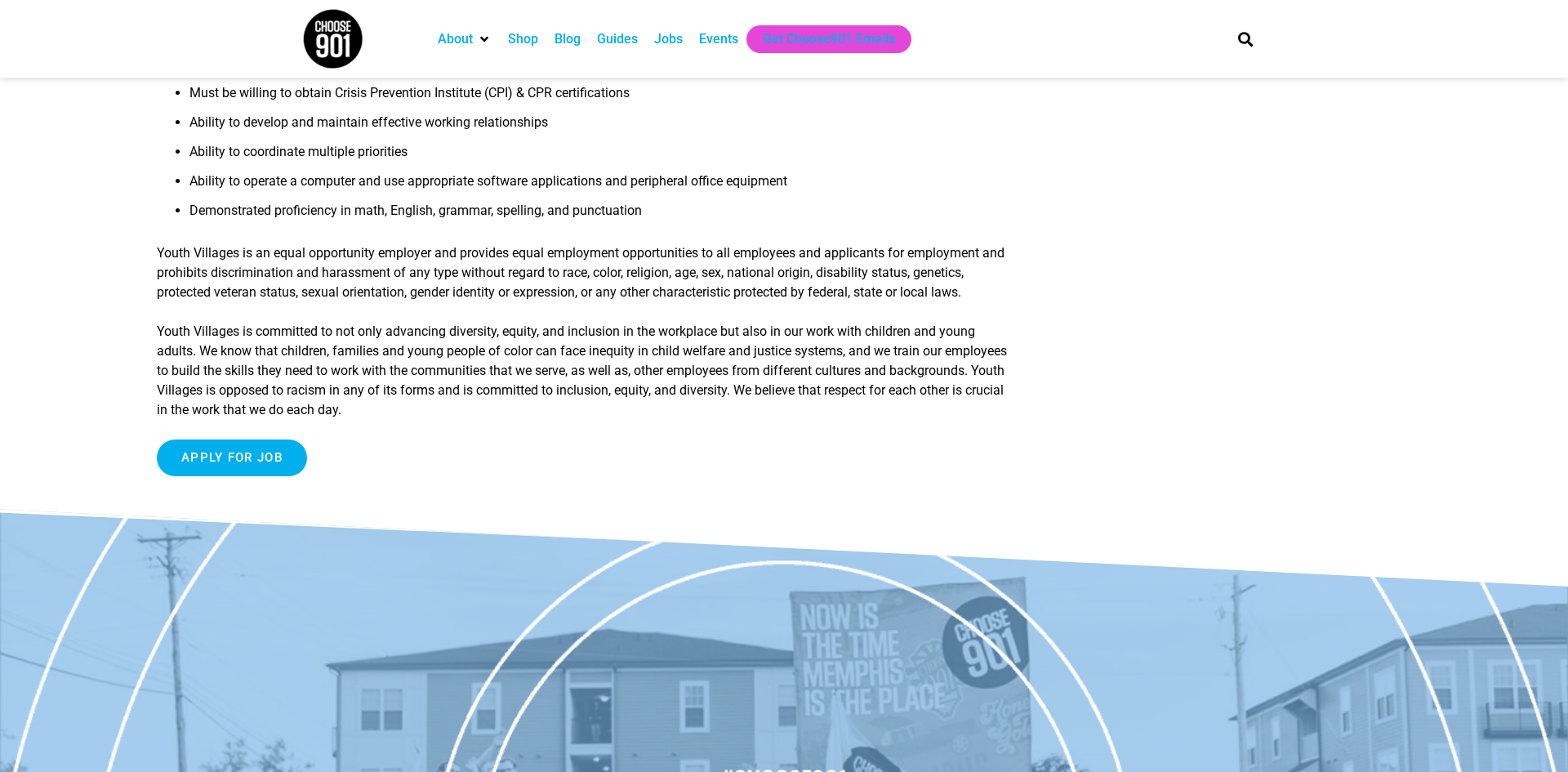
scroll to position [1177, 0]
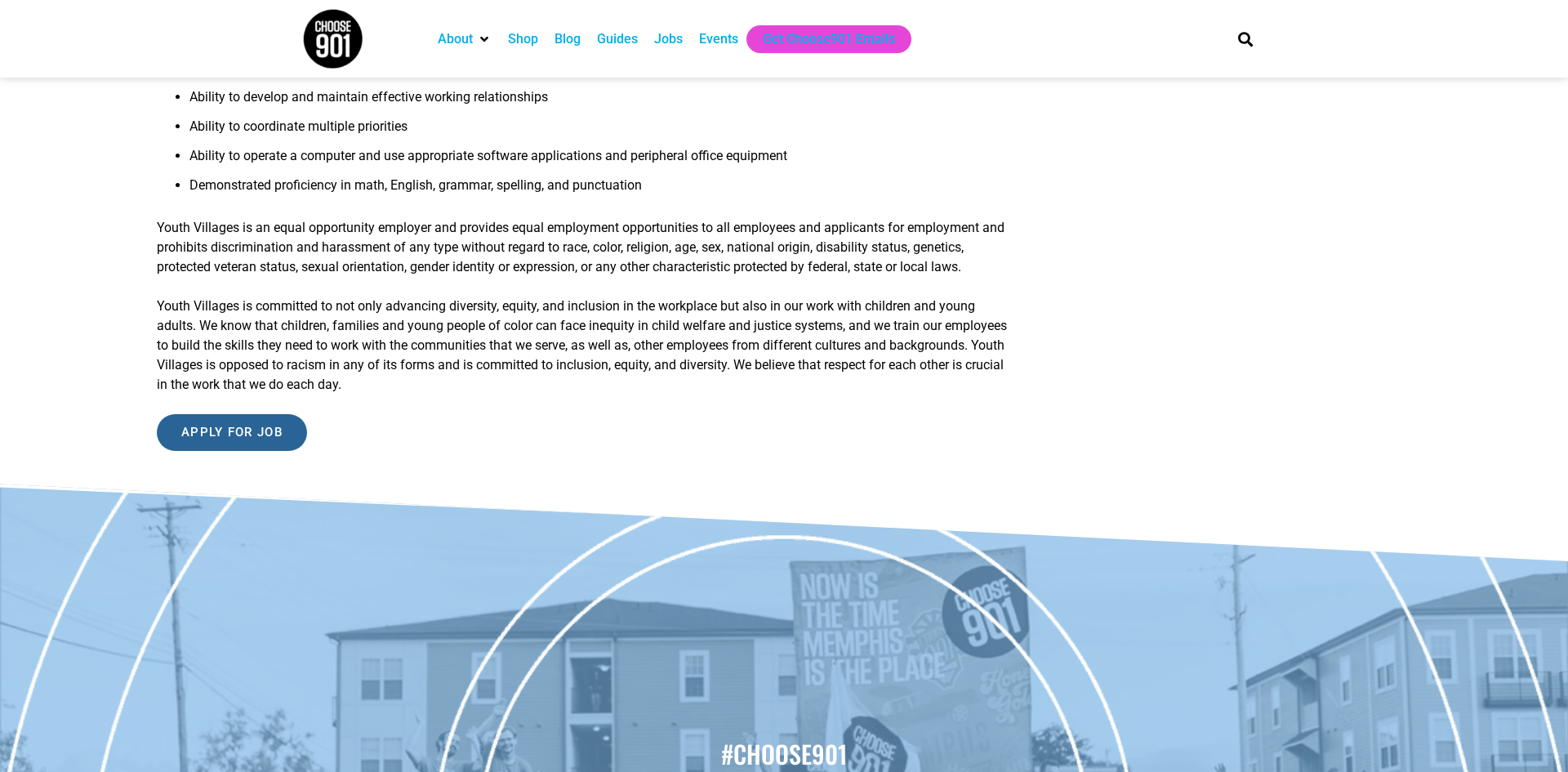
click at [256, 420] on input "Apply for job" at bounding box center [232, 432] width 150 height 37
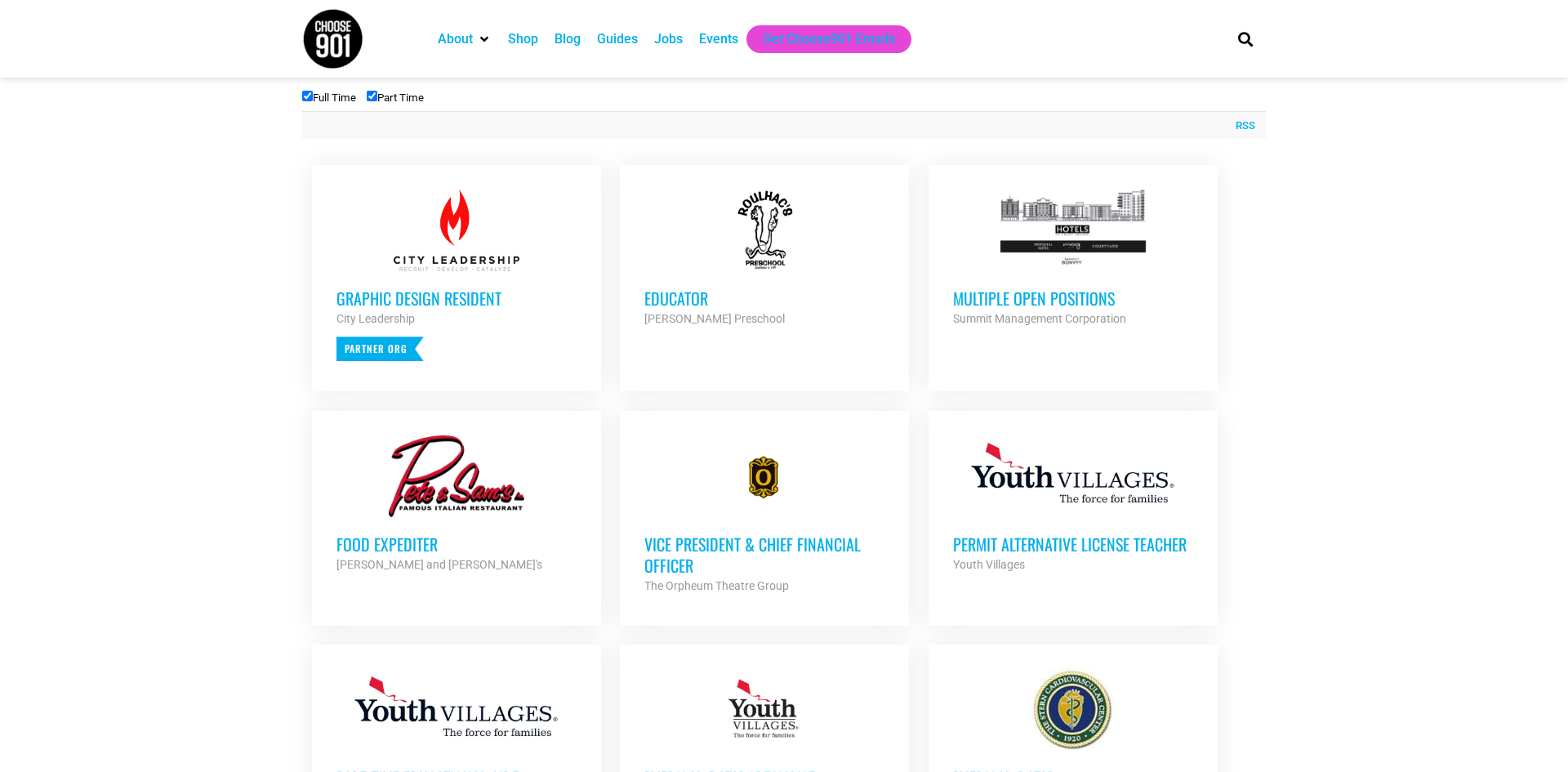
scroll to position [559, 0]
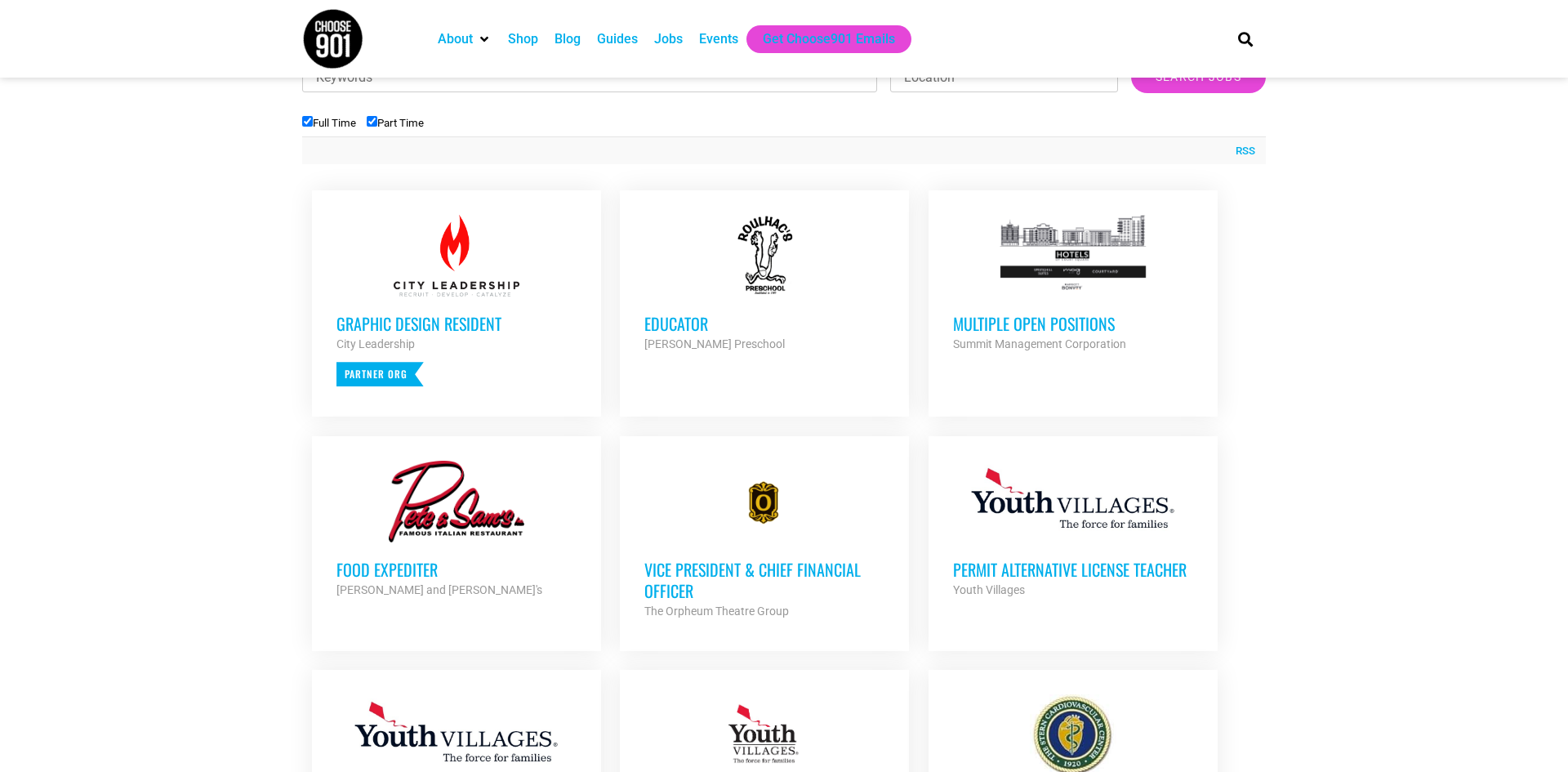
click at [1031, 317] on h3 "Multiple Open Positions" at bounding box center [1073, 323] width 240 height 22
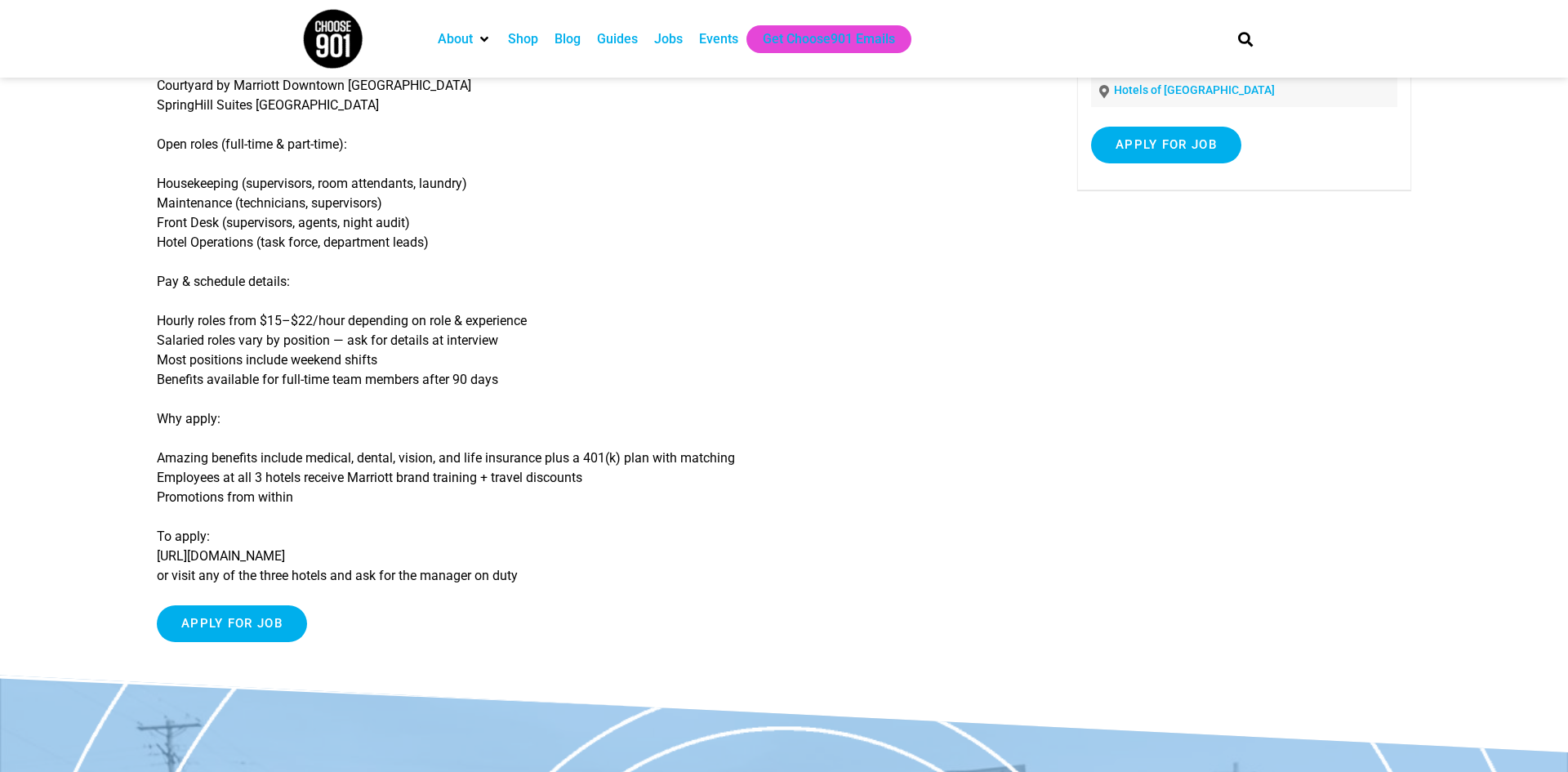
scroll to position [229, 0]
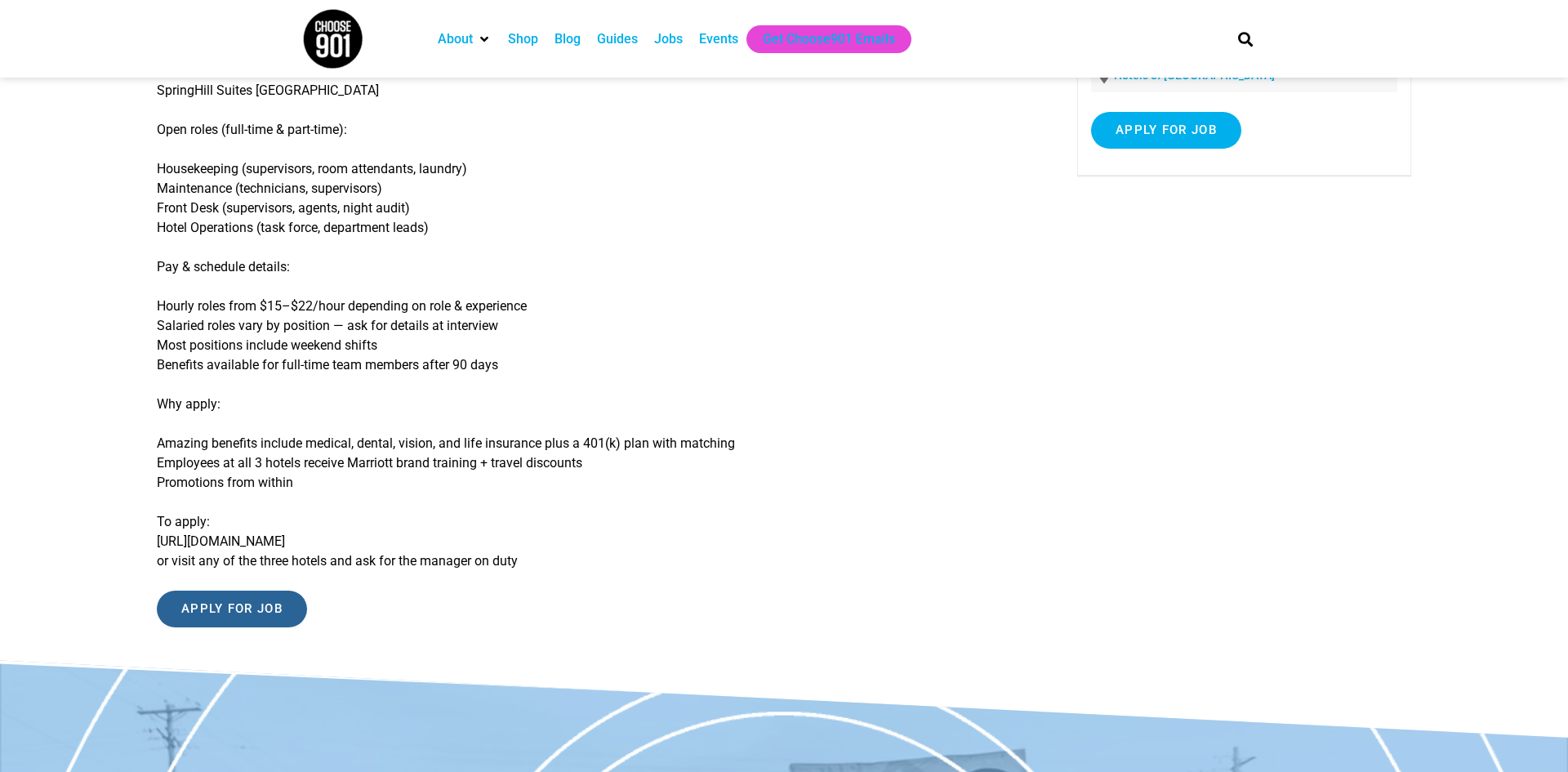
click at [236, 613] on input "Apply for job" at bounding box center [232, 609] width 150 height 37
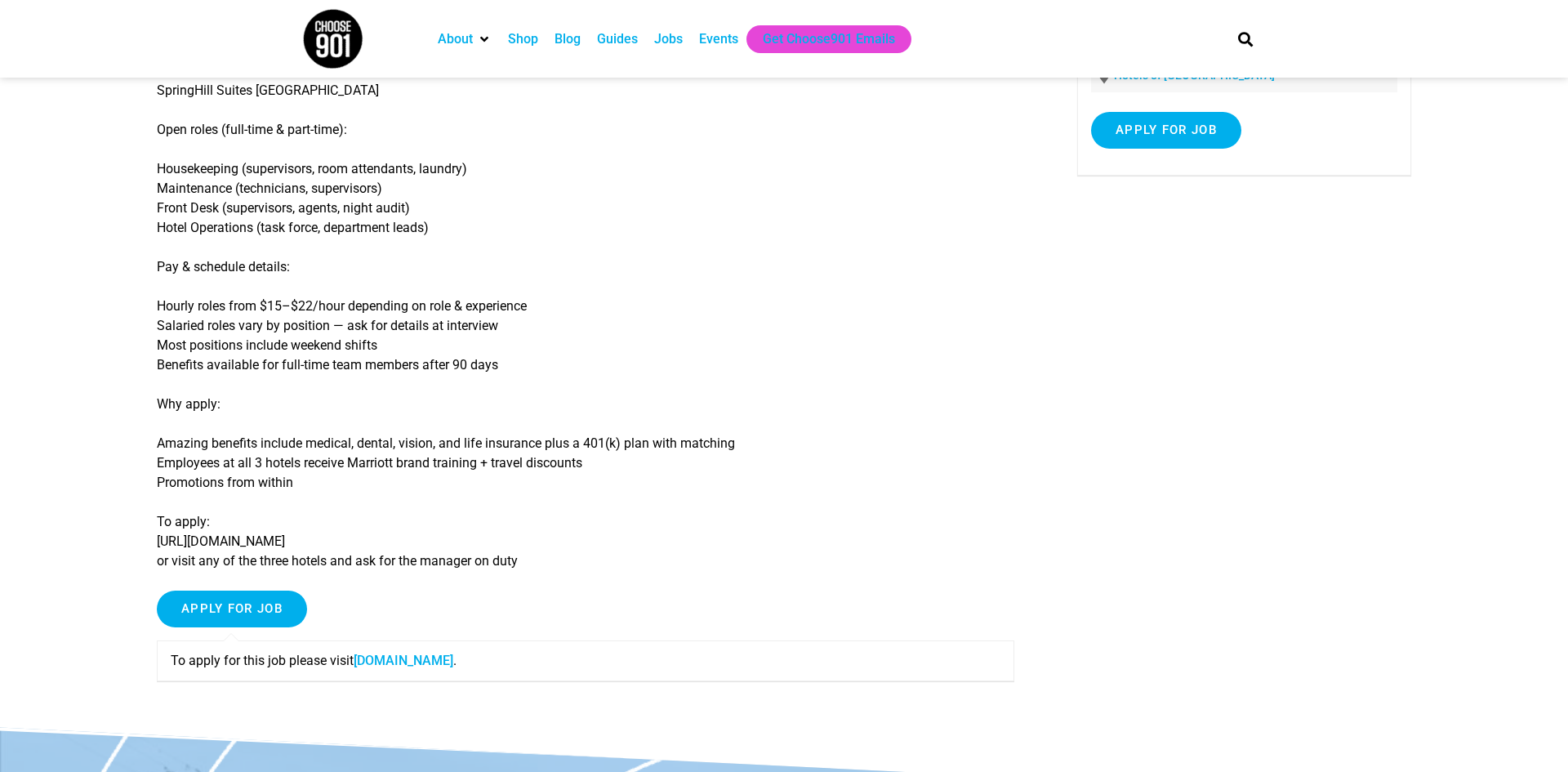
click at [427, 658] on link "www.summitmgmtcorp.com" at bounding box center [404, 661] width 100 height 16
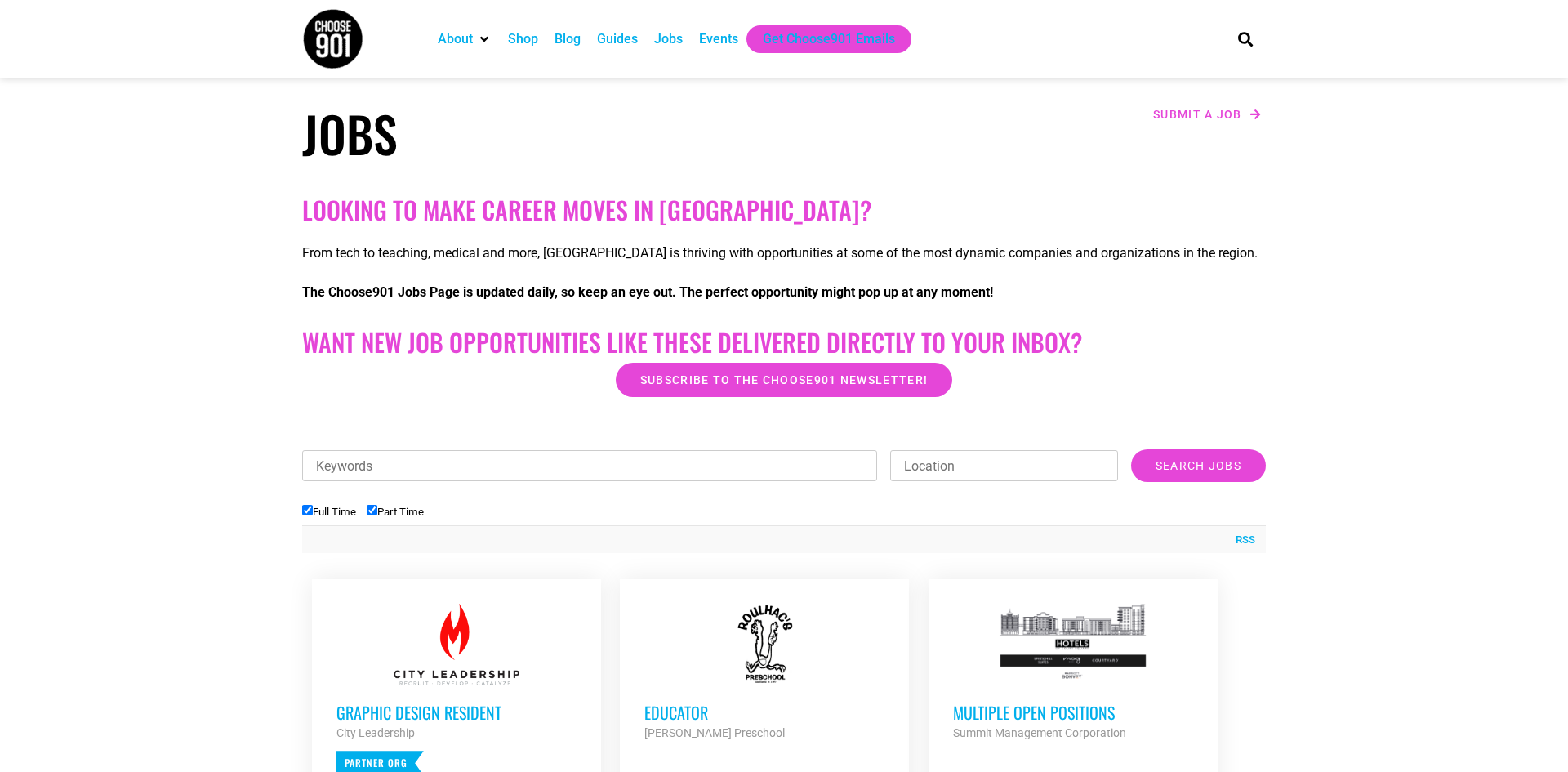
scroll to position [166, 0]
